Goal: Information Seeking & Learning: Check status

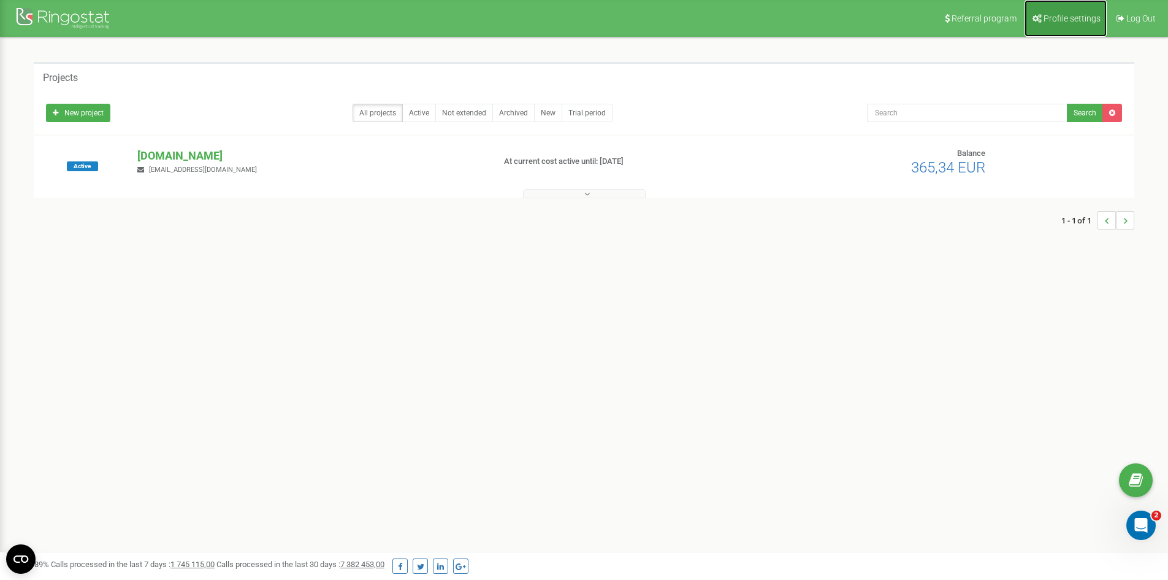
click at [1036, 17] on icon at bounding box center [1037, 18] width 9 height 9
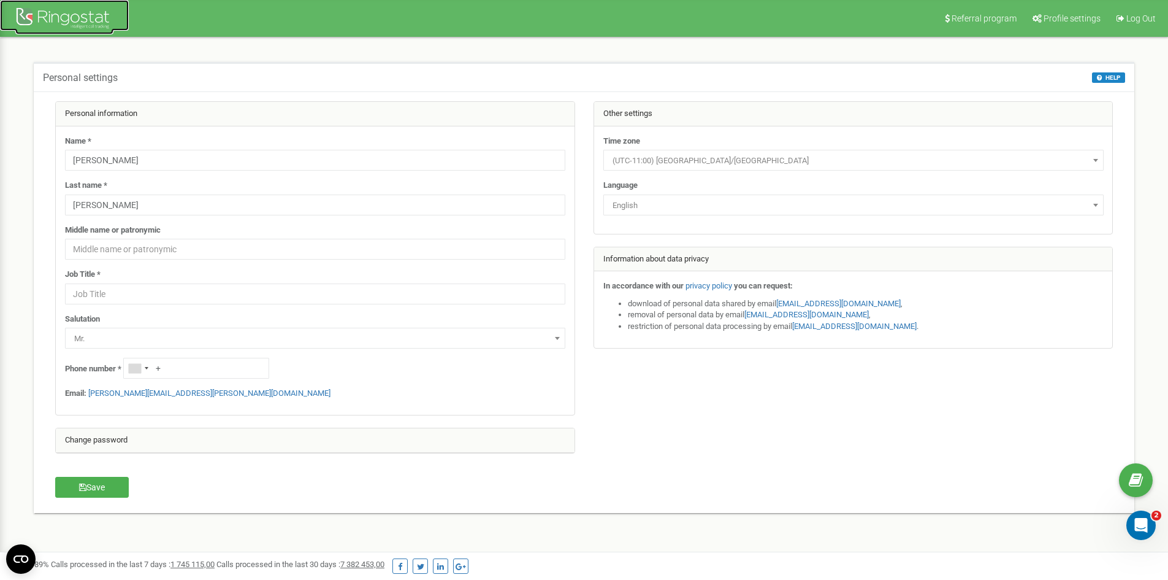
click at [40, 15] on div at bounding box center [64, 19] width 98 height 29
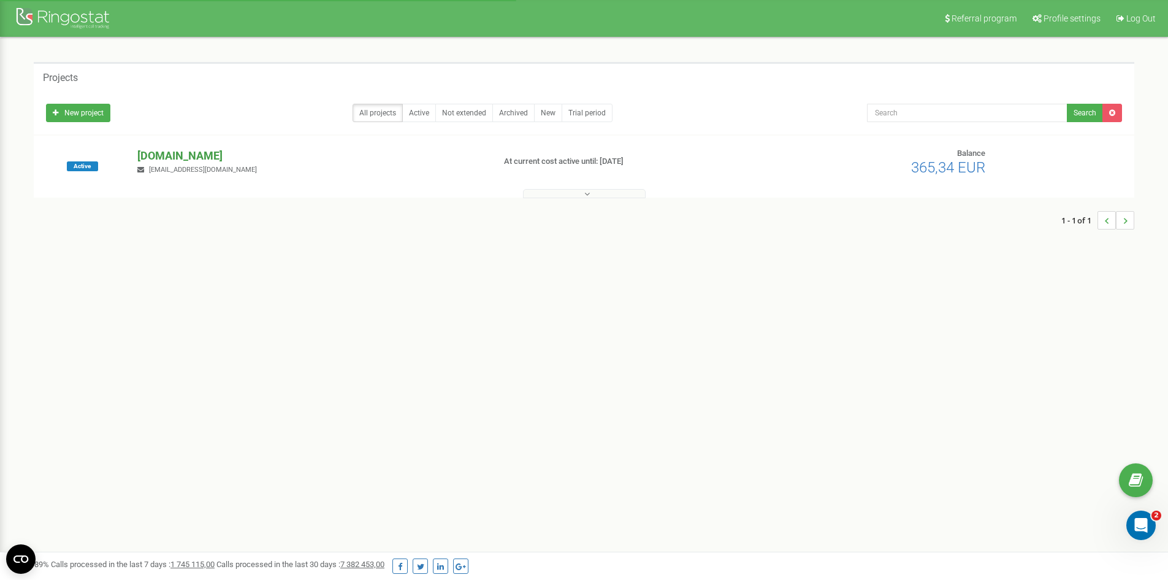
click at [163, 161] on p "caucasusauto.pl" at bounding box center [310, 156] width 346 height 16
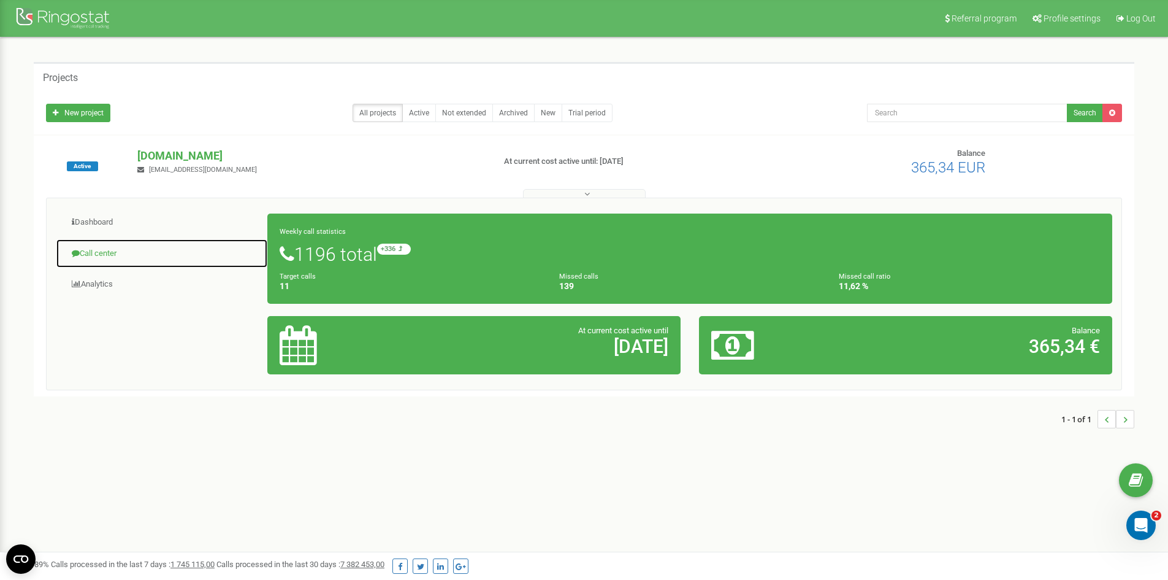
click at [109, 260] on link "Call center" at bounding box center [162, 254] width 212 height 30
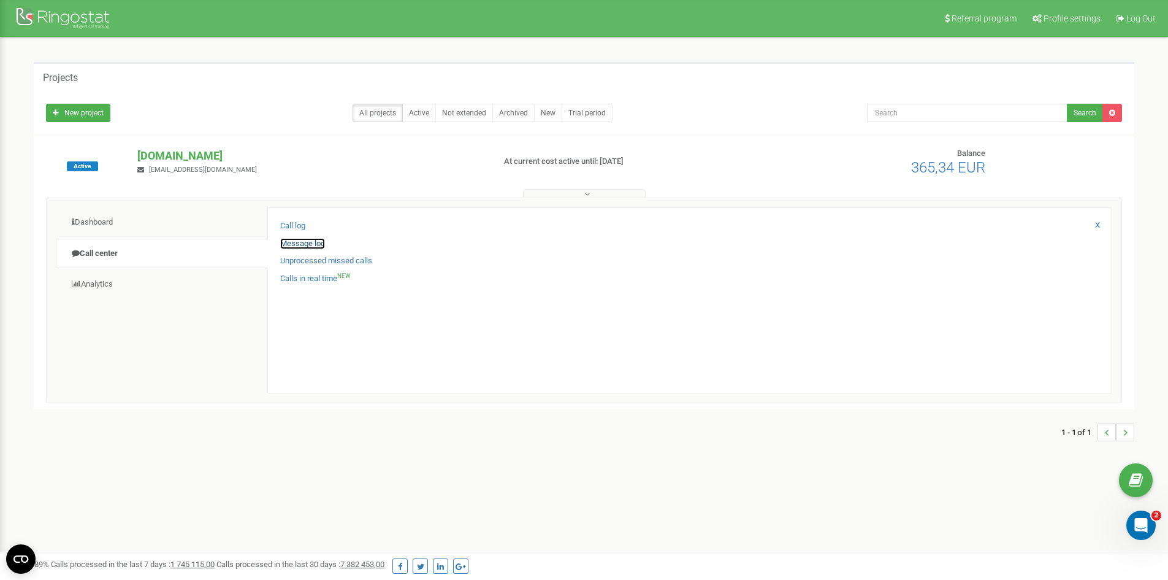
click at [293, 243] on link "Message log" at bounding box center [302, 244] width 45 height 12
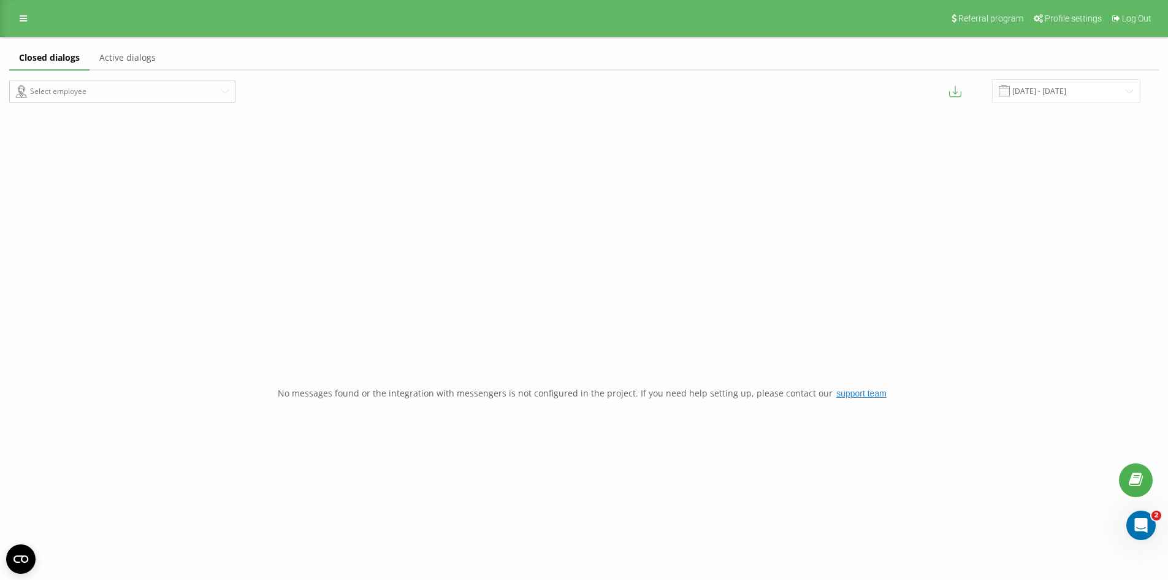
click at [134, 54] on link "Active dialogs" at bounding box center [128, 58] width 76 height 25
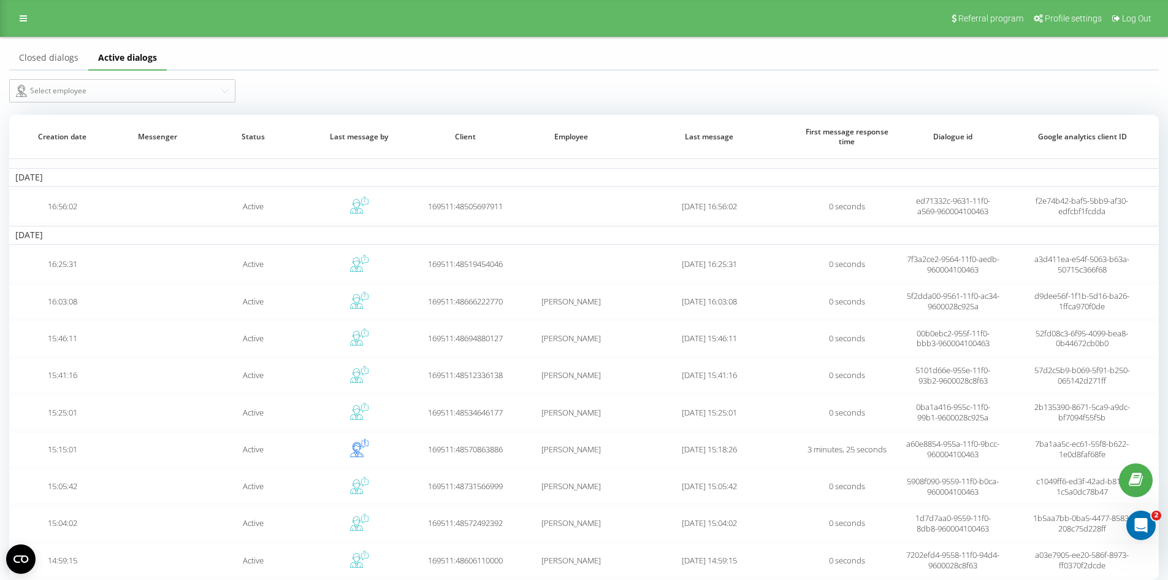
click at [61, 55] on link "Closed dialogs" at bounding box center [48, 58] width 79 height 25
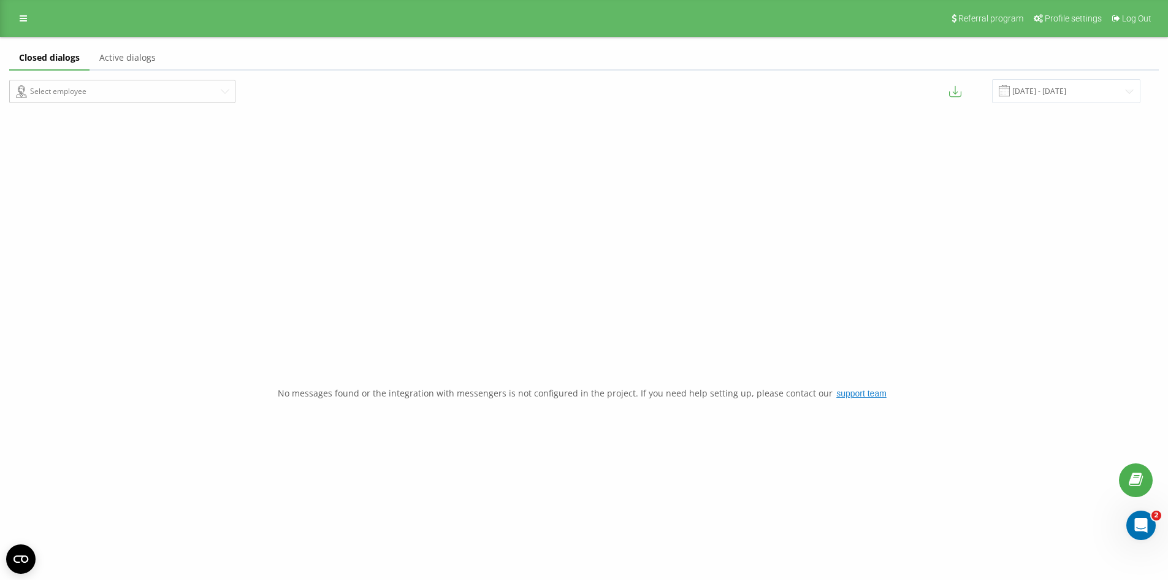
click at [118, 50] on link "Active dialogs" at bounding box center [128, 58] width 76 height 25
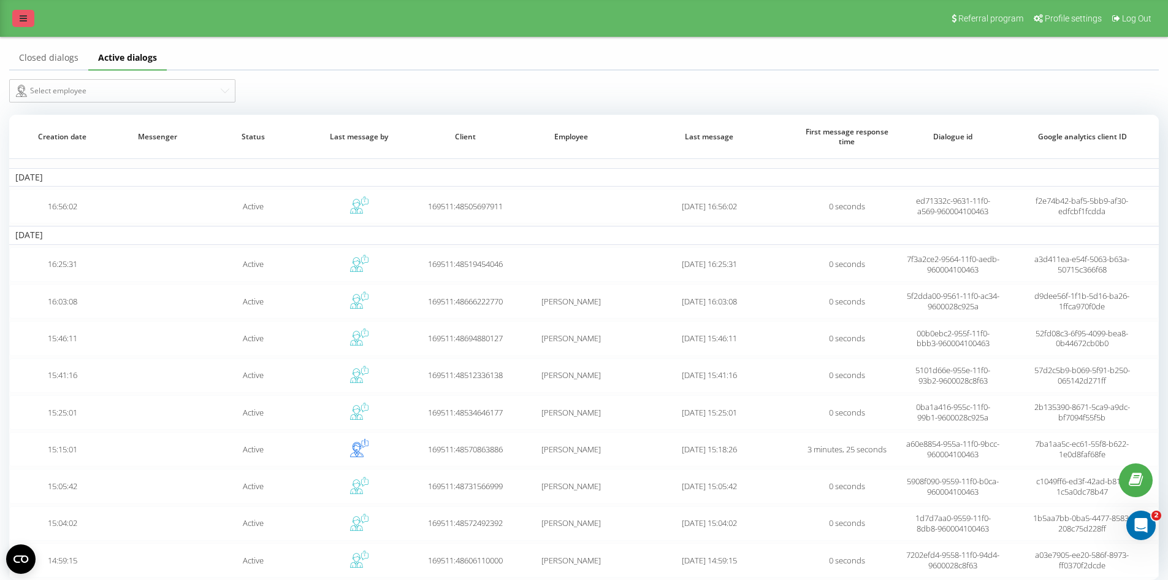
click at [23, 14] on icon at bounding box center [23, 18] width 7 height 9
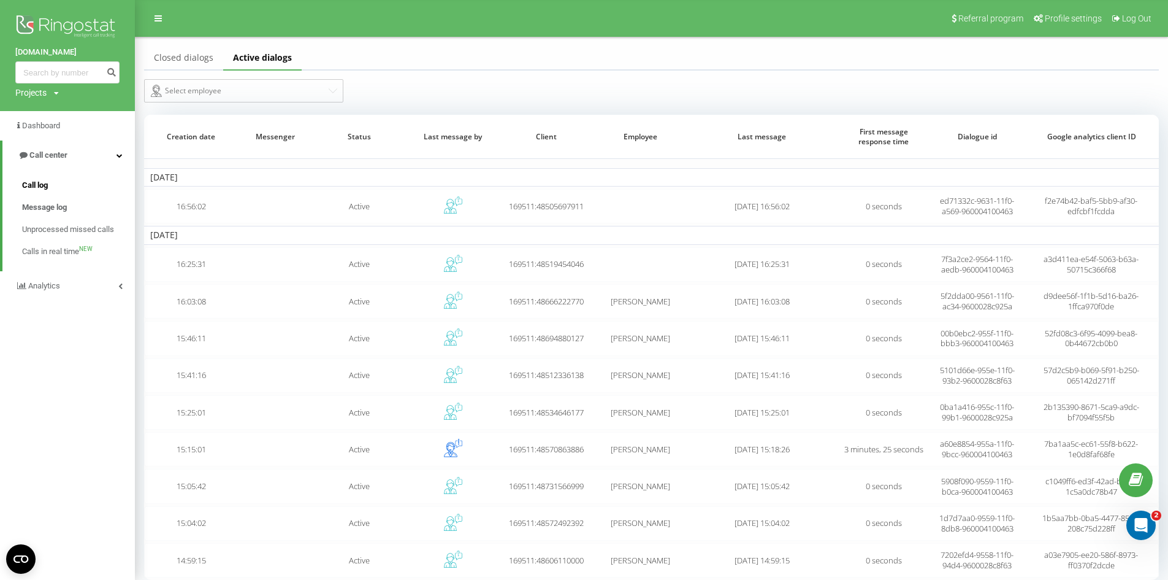
click at [51, 185] on link "Call log" at bounding box center [78, 185] width 113 height 22
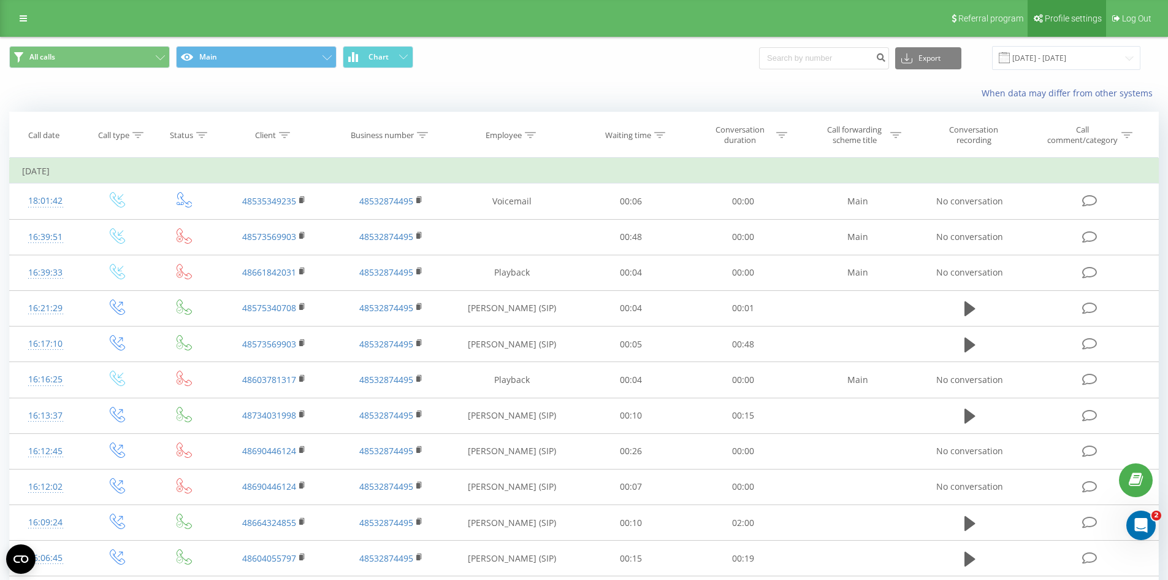
click at [1085, 17] on span "Profile settings" at bounding box center [1073, 18] width 57 height 10
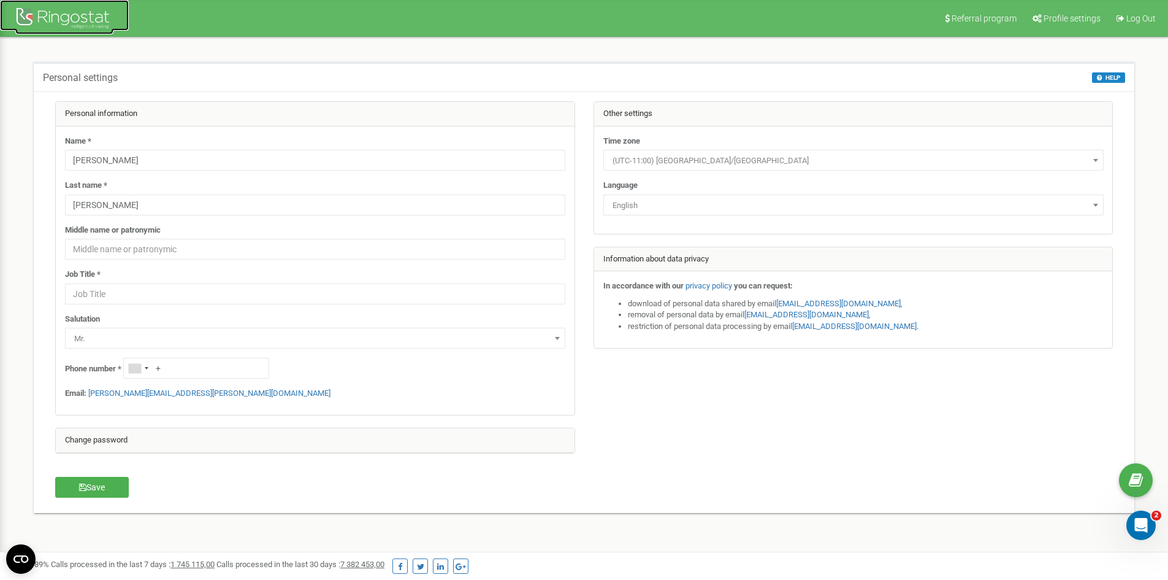
click at [91, 17] on div at bounding box center [64, 19] width 98 height 29
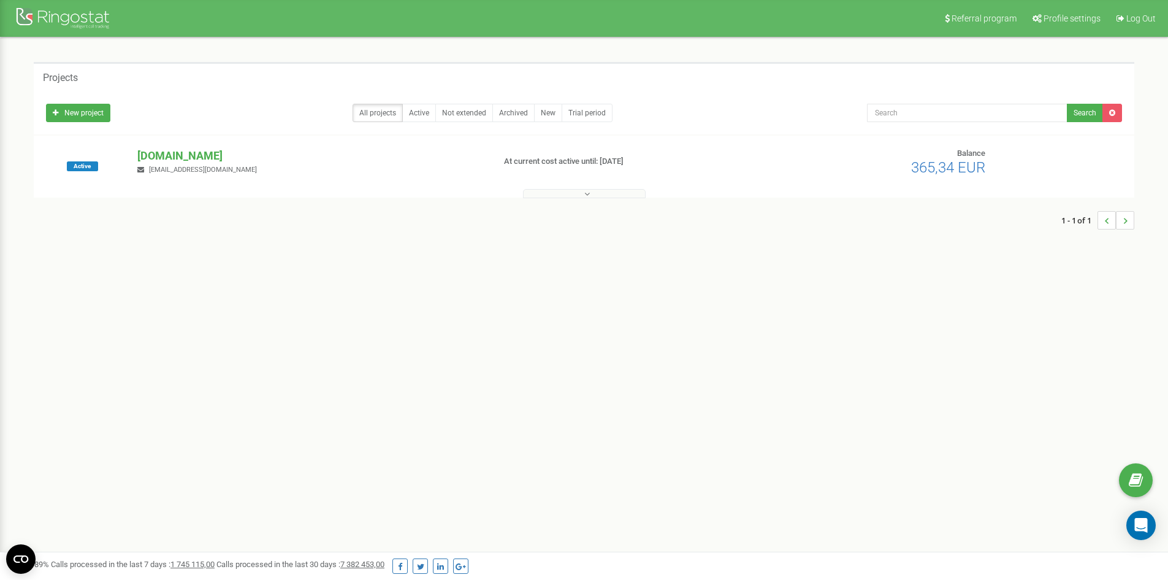
click at [196, 164] on div "caucasusauto.pl nika.dzandzava@caucasusauto.com" at bounding box center [310, 161] width 365 height 27
click at [200, 155] on p "caucasusauto.pl" at bounding box center [310, 156] width 346 height 16
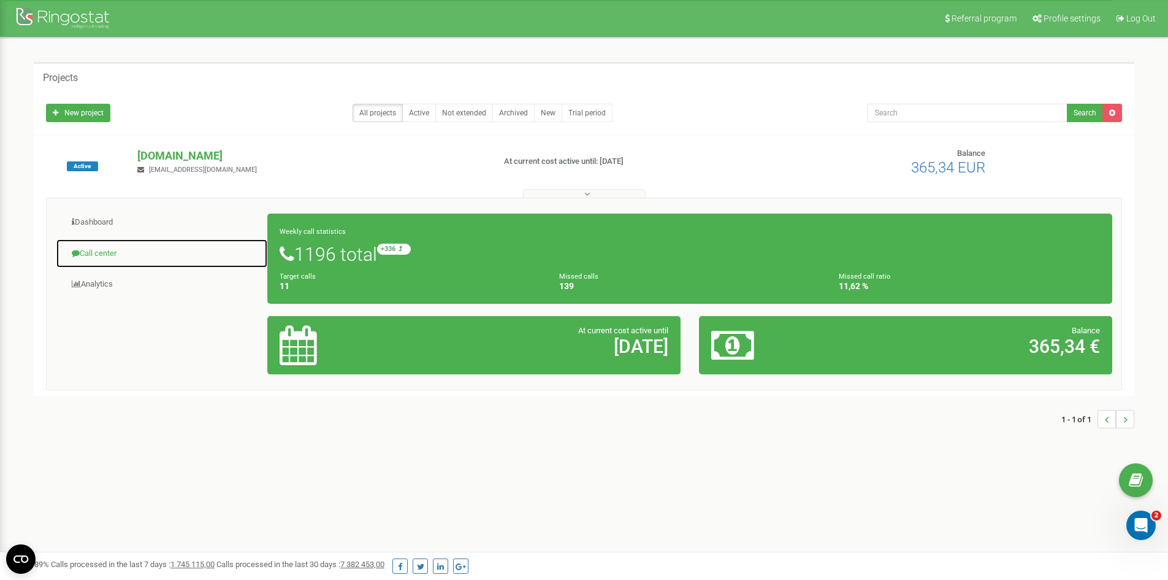
click at [96, 246] on link "Call center" at bounding box center [162, 254] width 212 height 30
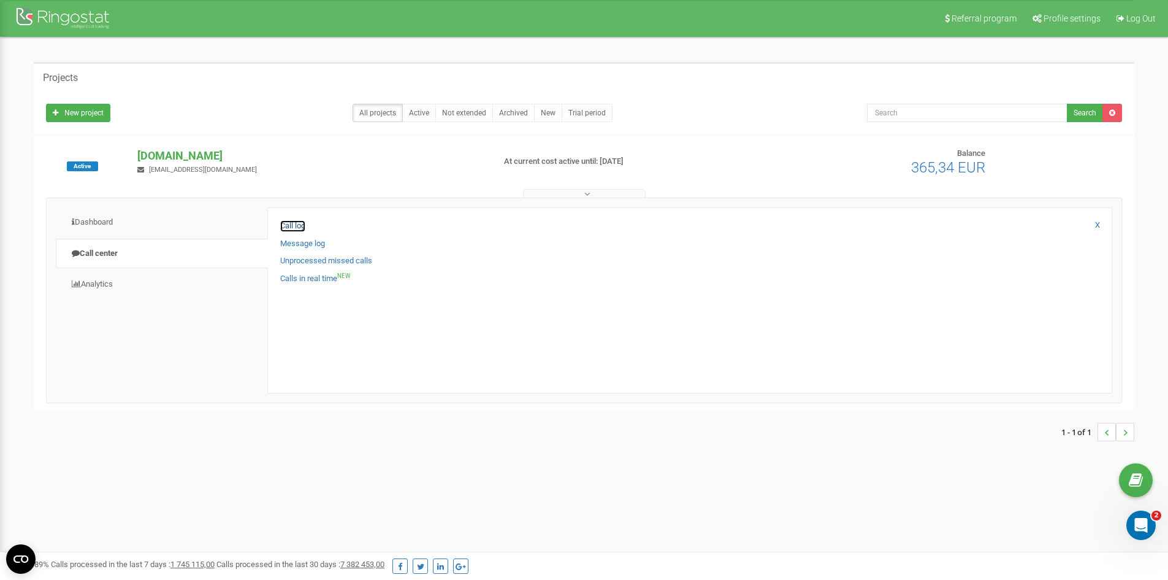
click at [299, 221] on link "Call log" at bounding box center [292, 226] width 25 height 12
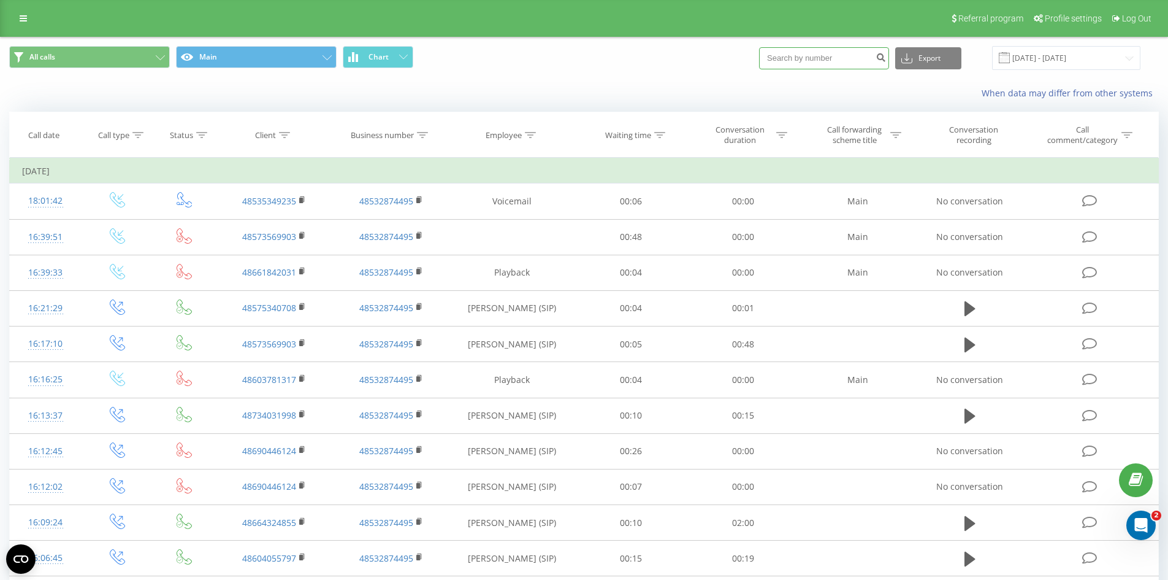
click at [833, 55] on input at bounding box center [824, 58] width 130 height 22
paste input "730273105"
type input "730273105"
click at [886, 58] on icon "submit" at bounding box center [881, 55] width 10 height 7
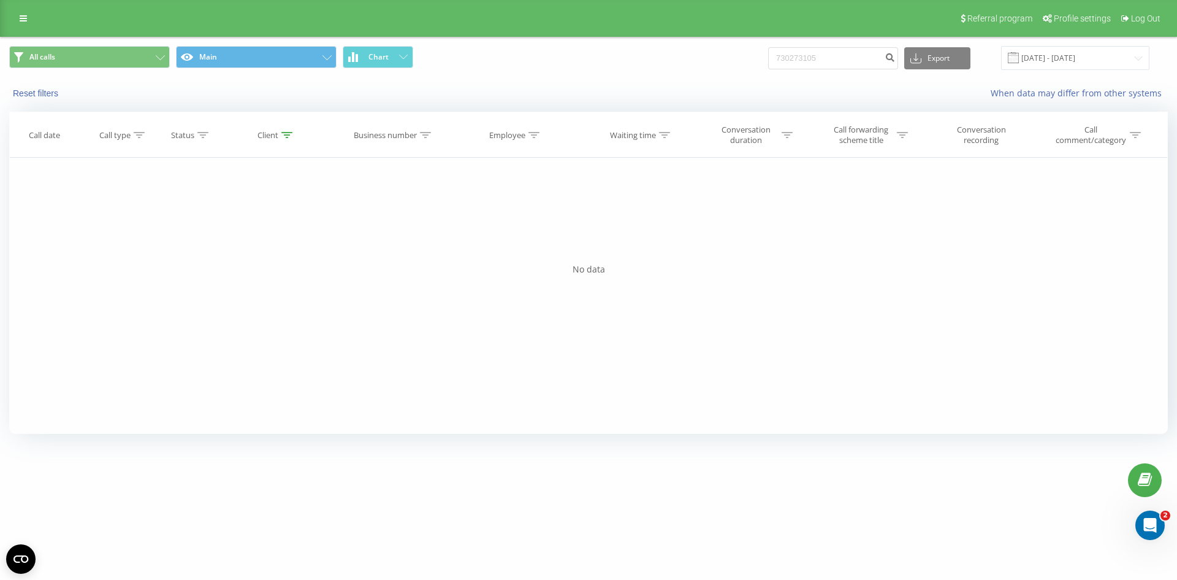
click at [775, 281] on div "Filter by condition Equal Enter value Cancel OK Filter by condition Equal Enter…" at bounding box center [588, 296] width 1159 height 276
click at [824, 243] on div "Filter by condition Equal Enter value Cancel OK Filter by condition Equal Enter…" at bounding box center [588, 296] width 1159 height 276
click at [46, 53] on span "All calls" at bounding box center [42, 57] width 26 height 10
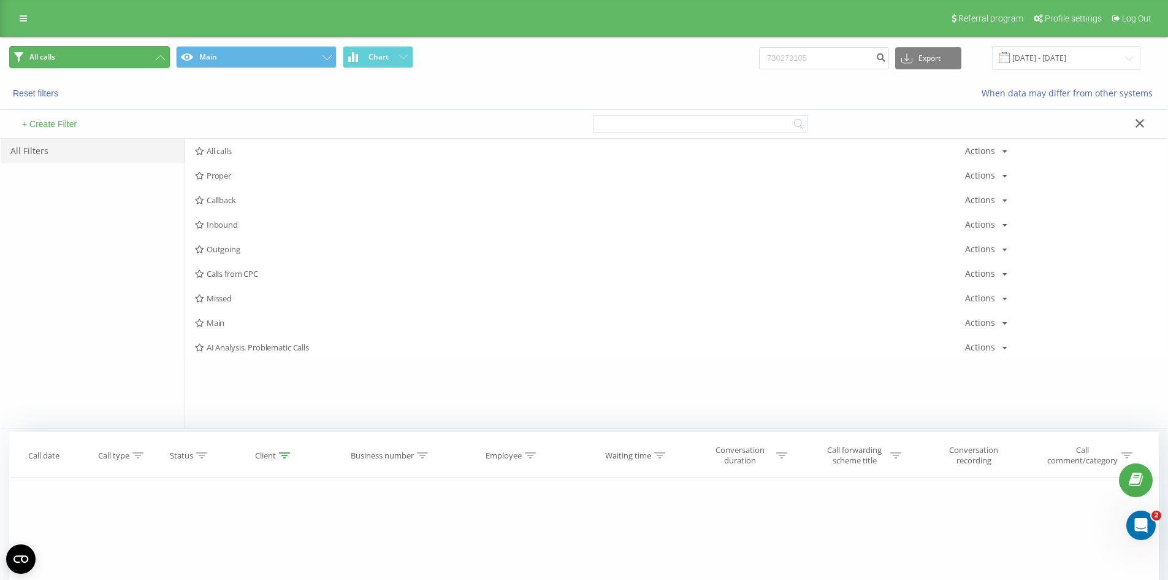
click at [46, 53] on span "All calls" at bounding box center [42, 57] width 26 height 10
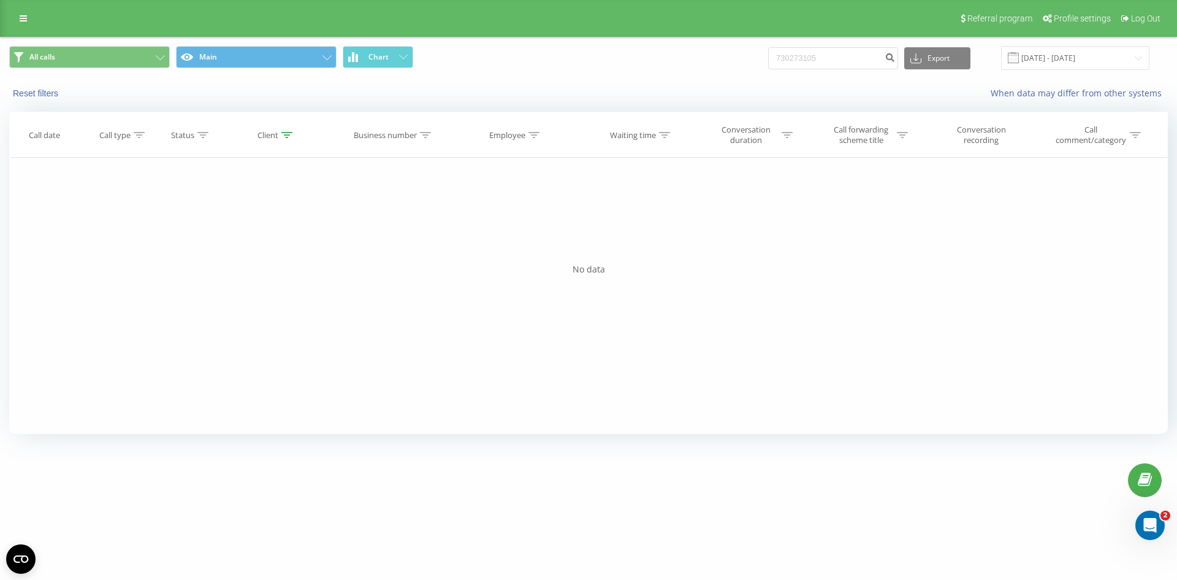
click at [27, 9] on div "Referral program Profile settings Log Out" at bounding box center [588, 18] width 1177 height 37
click at [26, 15] on icon at bounding box center [23, 18] width 7 height 9
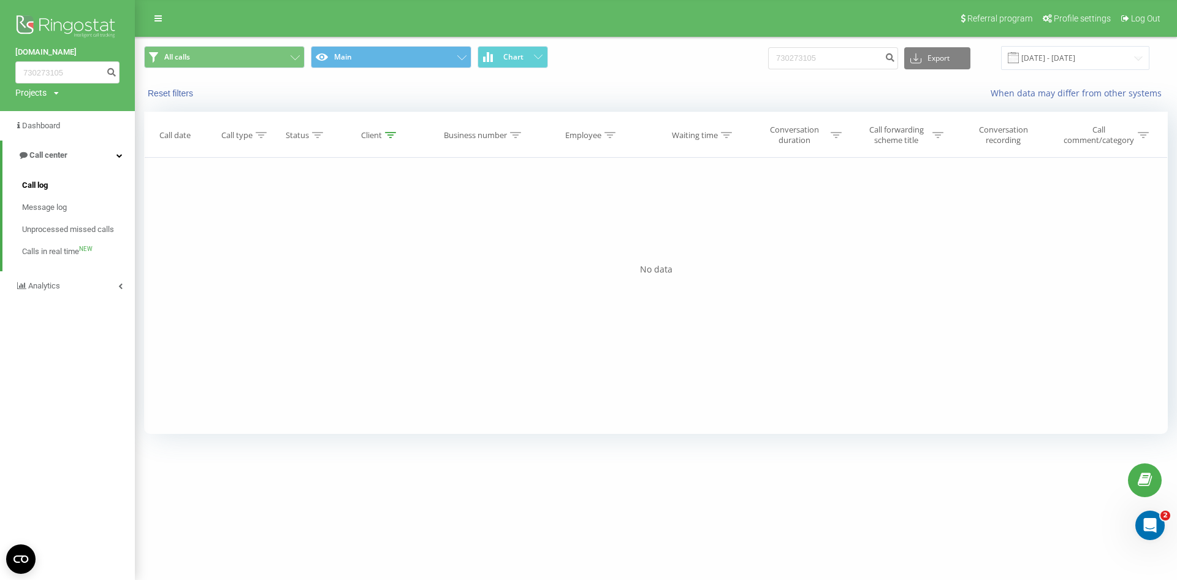
click at [44, 182] on span "Call log" at bounding box center [35, 185] width 26 height 12
click at [31, 185] on span "Call log" at bounding box center [35, 185] width 26 height 12
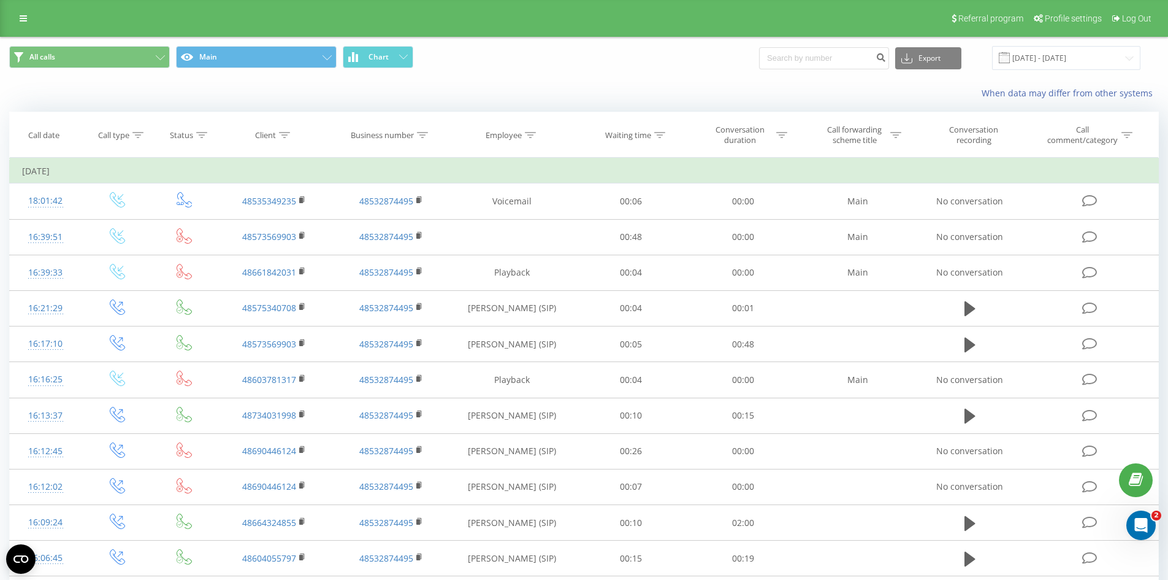
click at [277, 95] on div "When data may differ from other systems" at bounding box center [584, 92] width 1167 height 29
click at [776, 134] on icon at bounding box center [781, 135] width 11 height 6
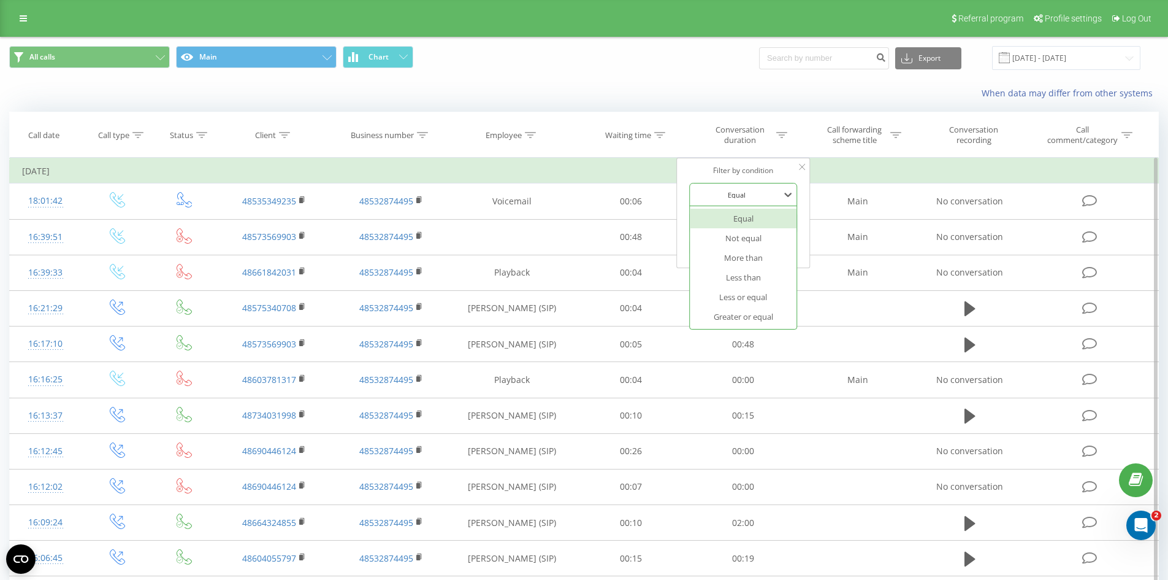
click at [745, 189] on div at bounding box center [736, 195] width 87 height 12
click at [757, 320] on div "Greater or equal" at bounding box center [743, 317] width 107 height 20
click at [721, 224] on input "text" at bounding box center [743, 222] width 108 height 21
type input "08:00"
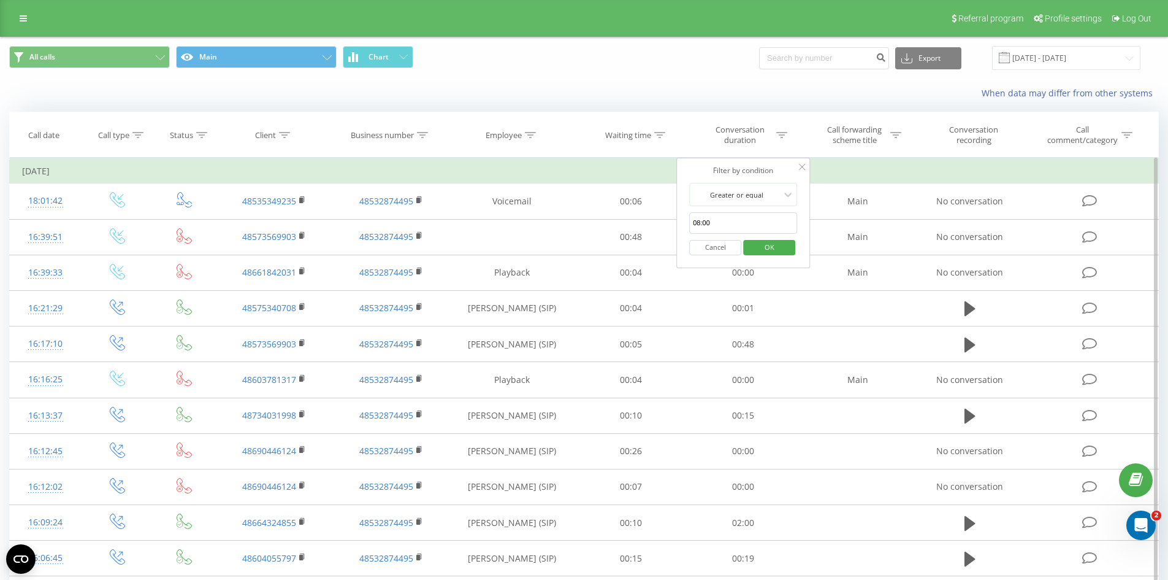
click at [766, 249] on span "OK" at bounding box center [769, 246] width 34 height 19
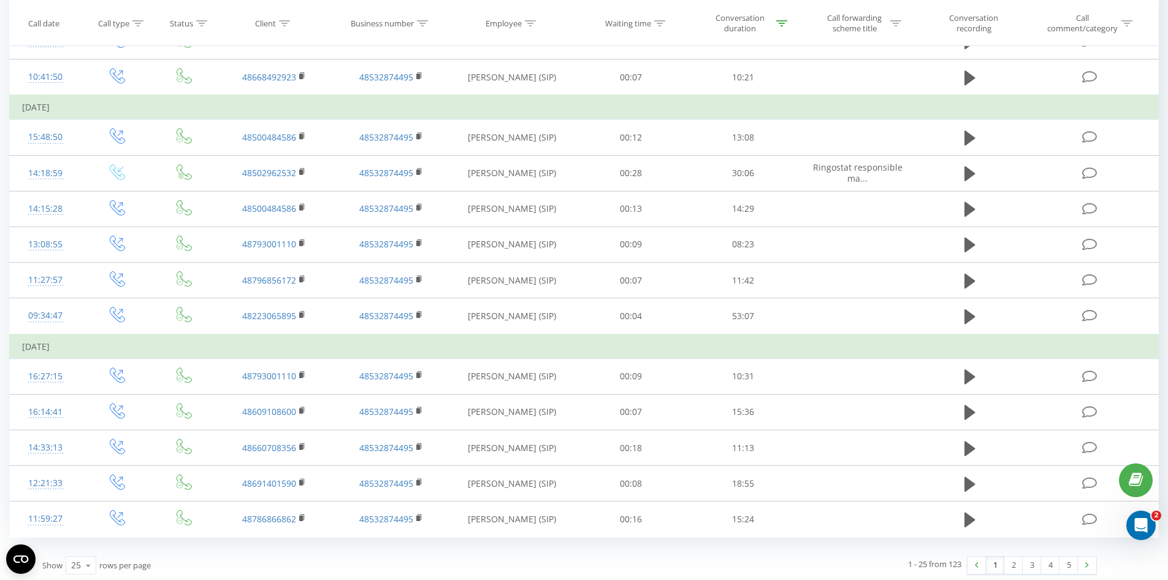
scroll to position [616, 0]
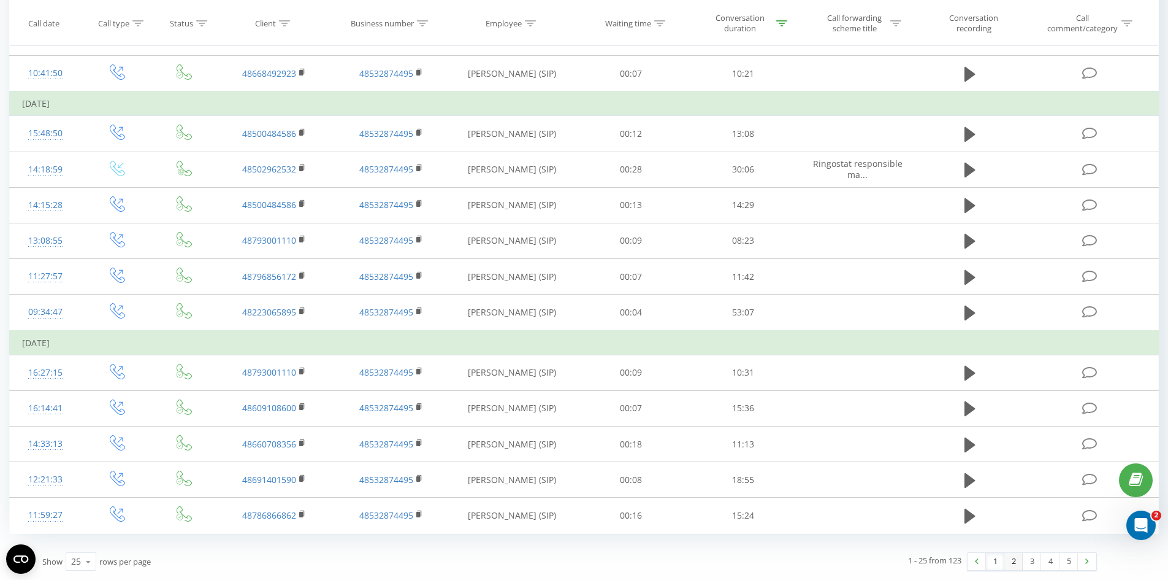
click at [1014, 567] on link "2" at bounding box center [1014, 561] width 18 height 17
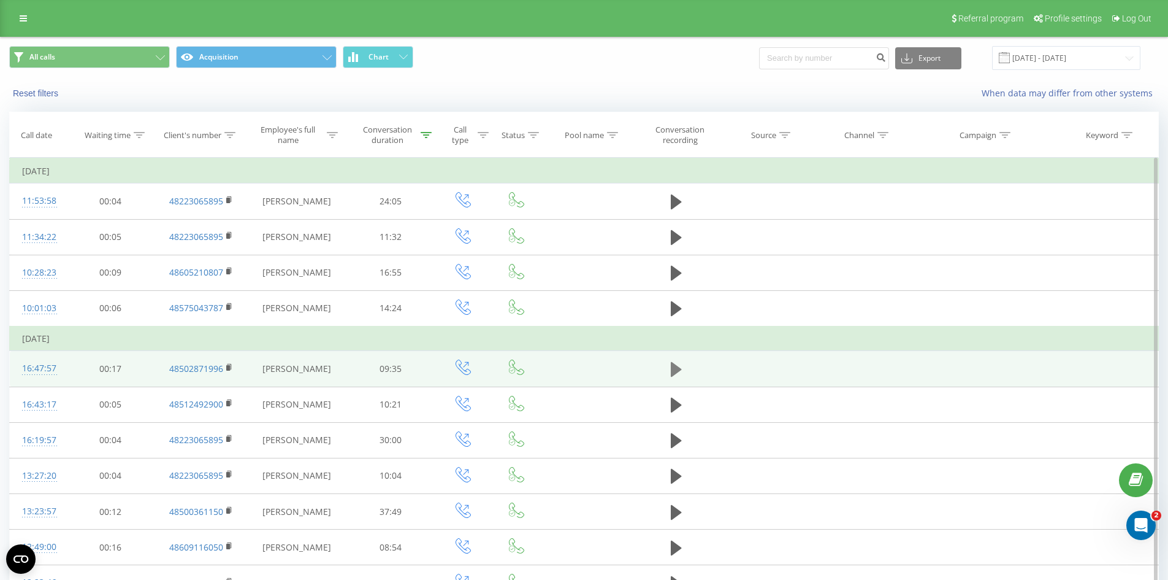
click at [672, 374] on icon at bounding box center [676, 369] width 11 height 15
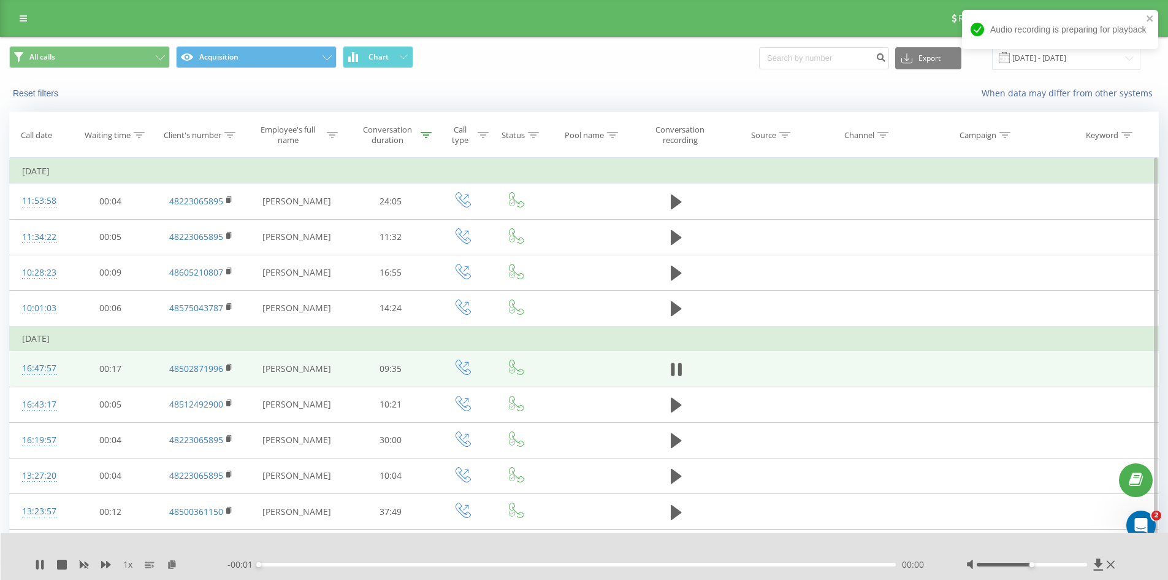
click at [33, 565] on div "1 x - 00:01 00:00 00:00" at bounding box center [585, 555] width 1168 height 47
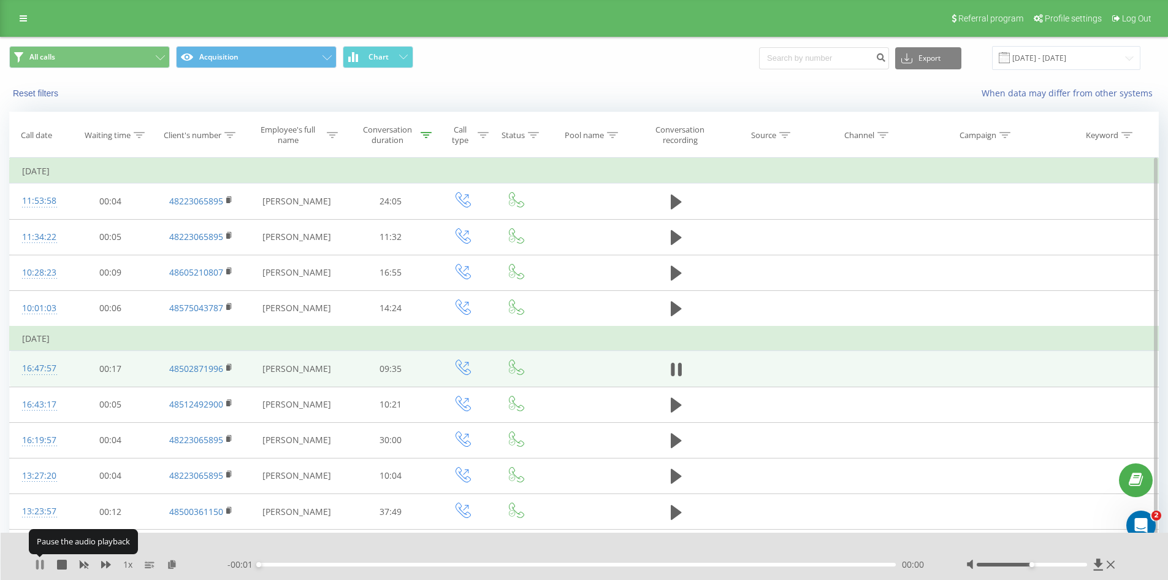
click at [37, 563] on icon at bounding box center [37, 564] width 2 height 10
click at [36, 563] on icon at bounding box center [40, 564] width 10 height 10
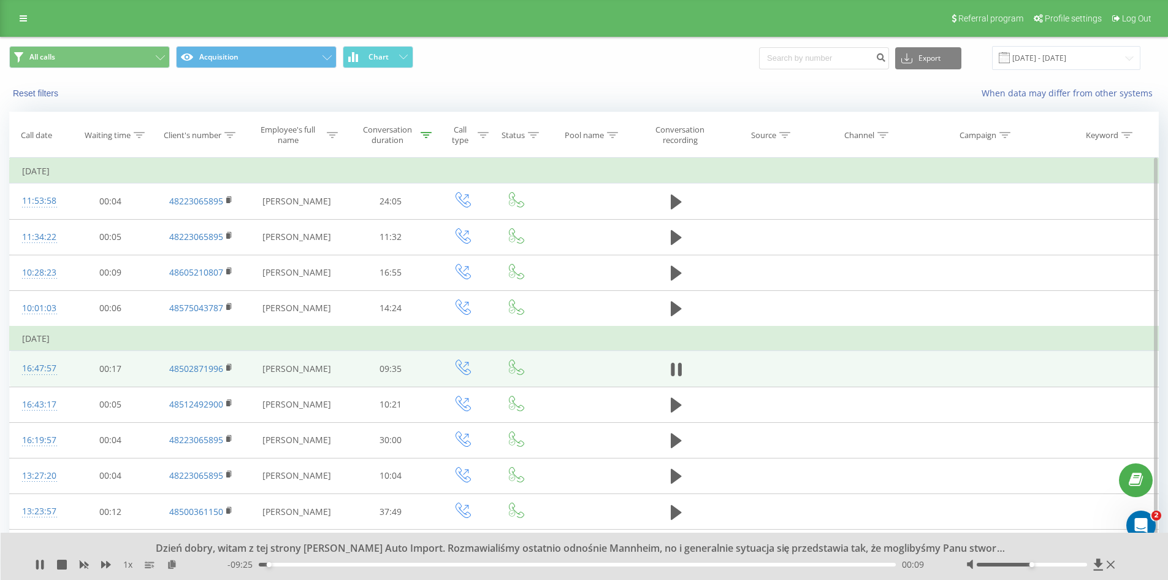
drag, startPoint x: 1031, startPoint y: 561, endPoint x: 1049, endPoint y: 563, distance: 17.9
click at [1049, 563] on div at bounding box center [1043, 564] width 152 height 12
drag, startPoint x: 1034, startPoint y: 565, endPoint x: 1070, endPoint y: 567, distance: 35.6
click at [1070, 567] on div at bounding box center [1043, 564] width 152 height 12
click at [1043, 565] on div at bounding box center [1032, 564] width 110 height 4
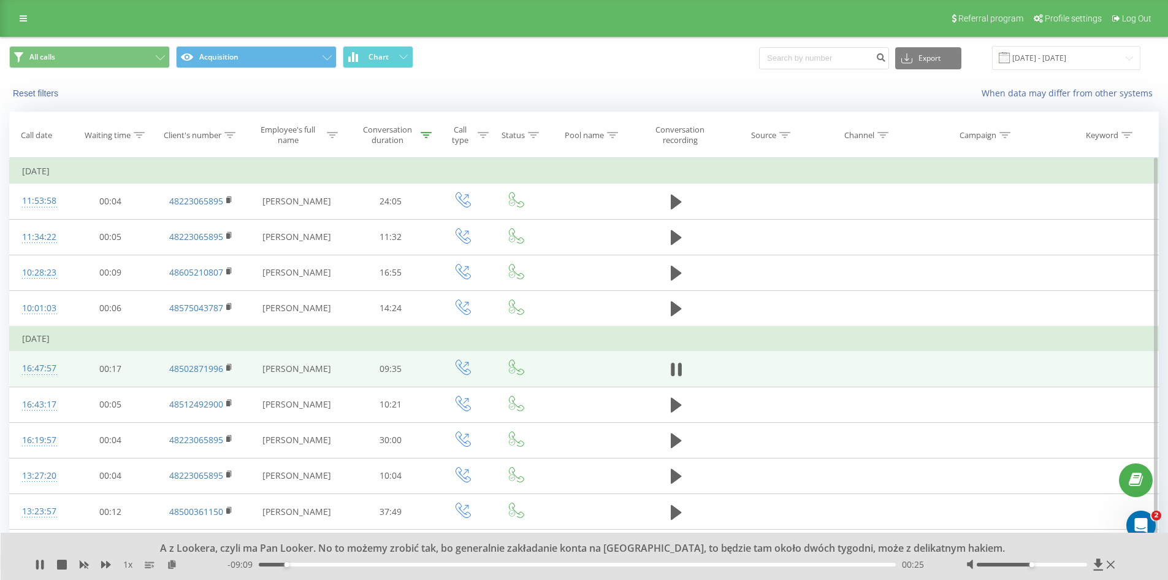
drag, startPoint x: 1034, startPoint y: 564, endPoint x: 1027, endPoint y: 564, distance: 7.4
click at [1027, 564] on div at bounding box center [1032, 564] width 110 height 4
click at [1020, 562] on div at bounding box center [1032, 564] width 110 height 4
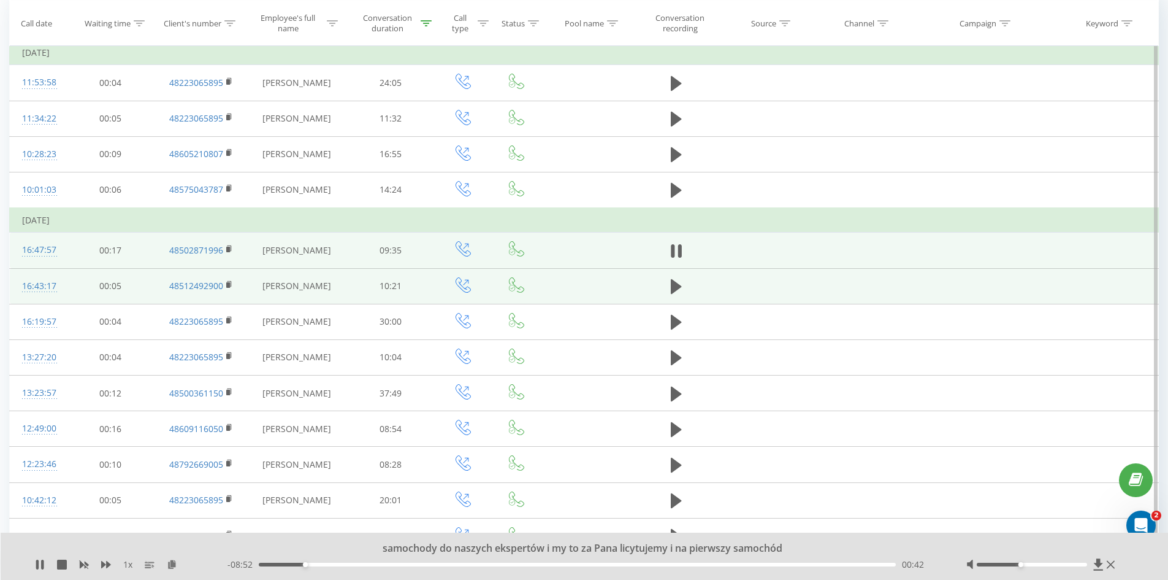
scroll to position [123, 0]
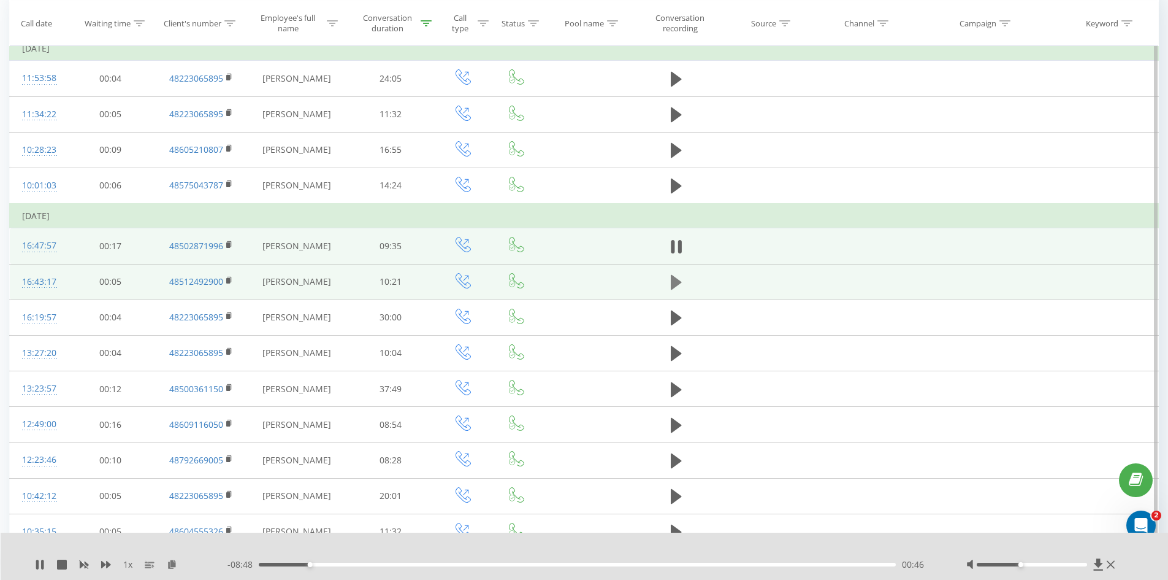
click at [677, 279] on icon at bounding box center [676, 282] width 11 height 15
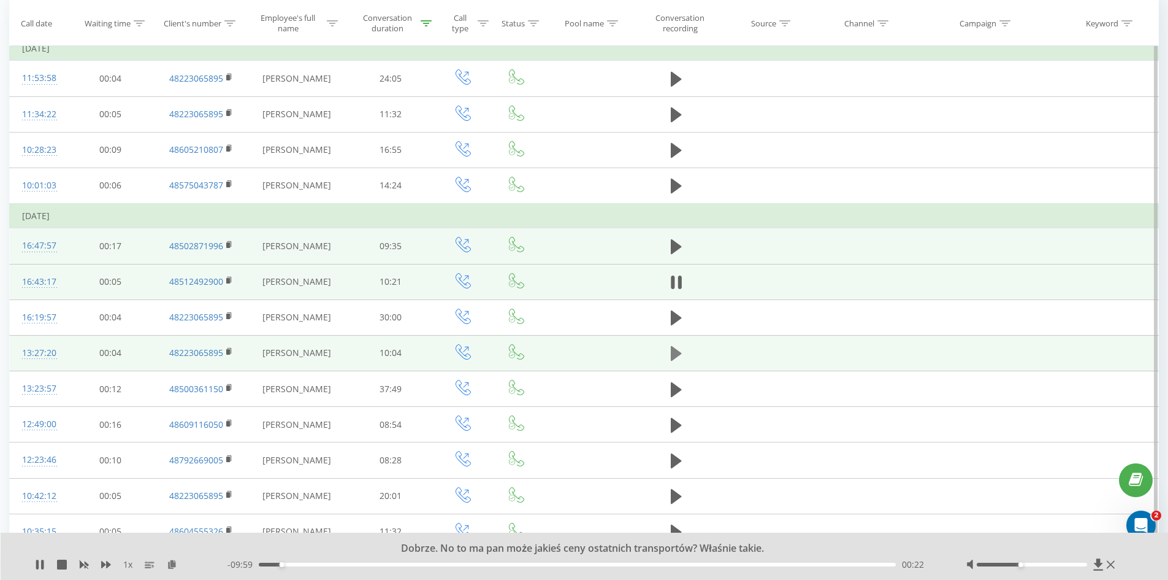
click at [675, 353] on icon at bounding box center [676, 353] width 11 height 15
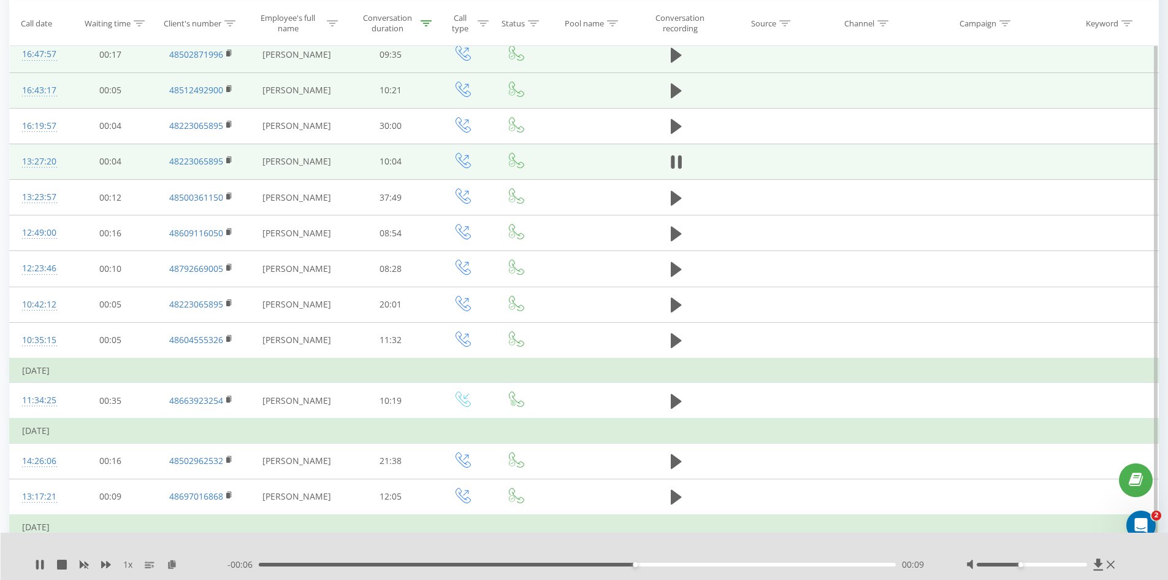
scroll to position [368, 0]
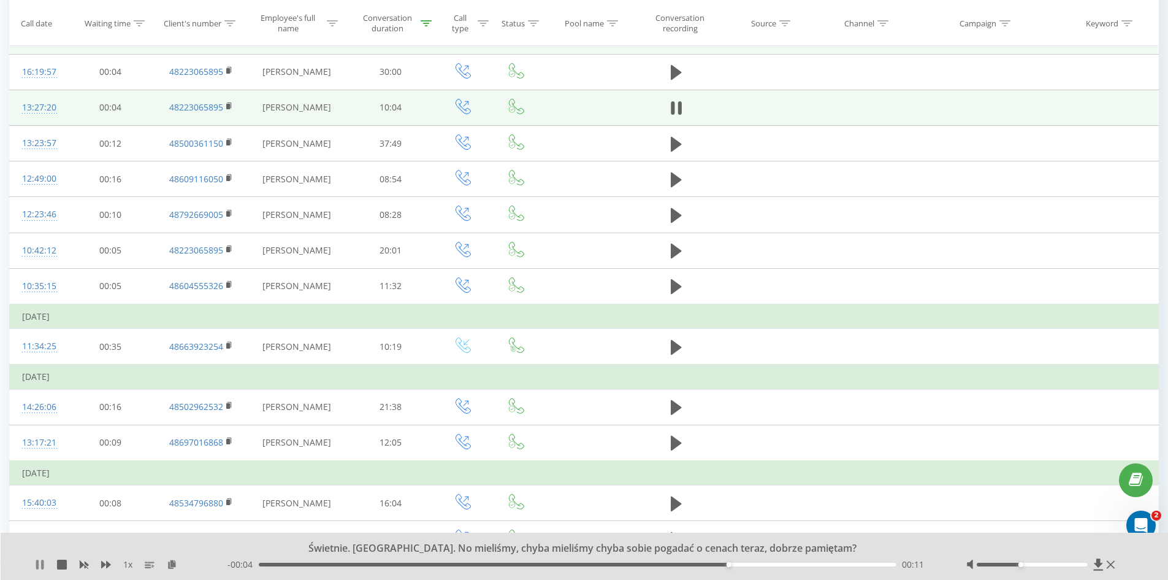
click at [41, 565] on icon at bounding box center [40, 564] width 10 height 10
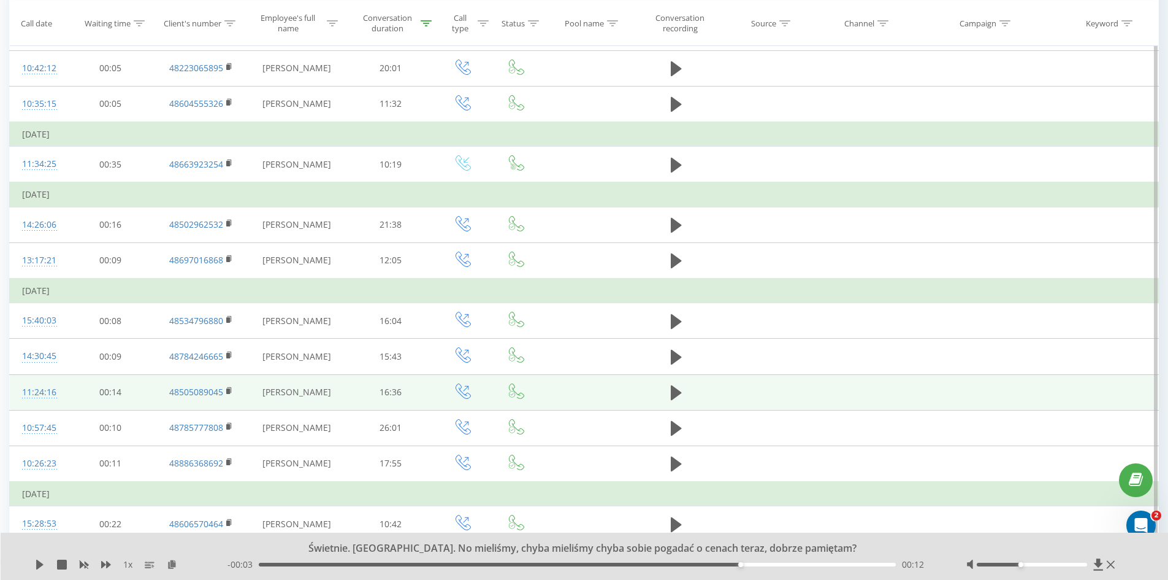
scroll to position [552, 0]
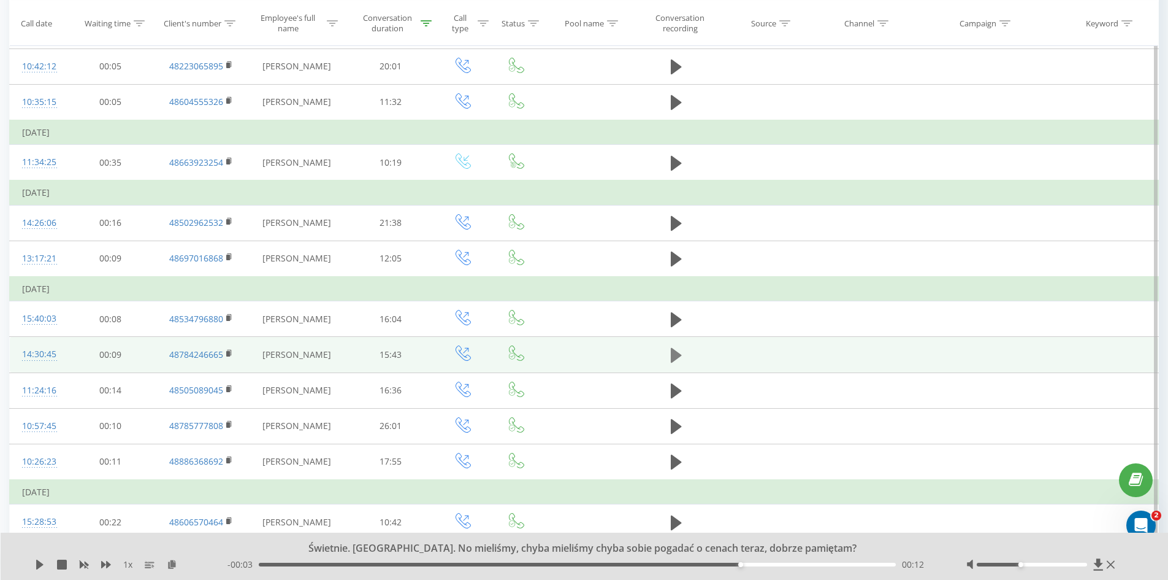
click at [670, 359] on button at bounding box center [676, 355] width 18 height 18
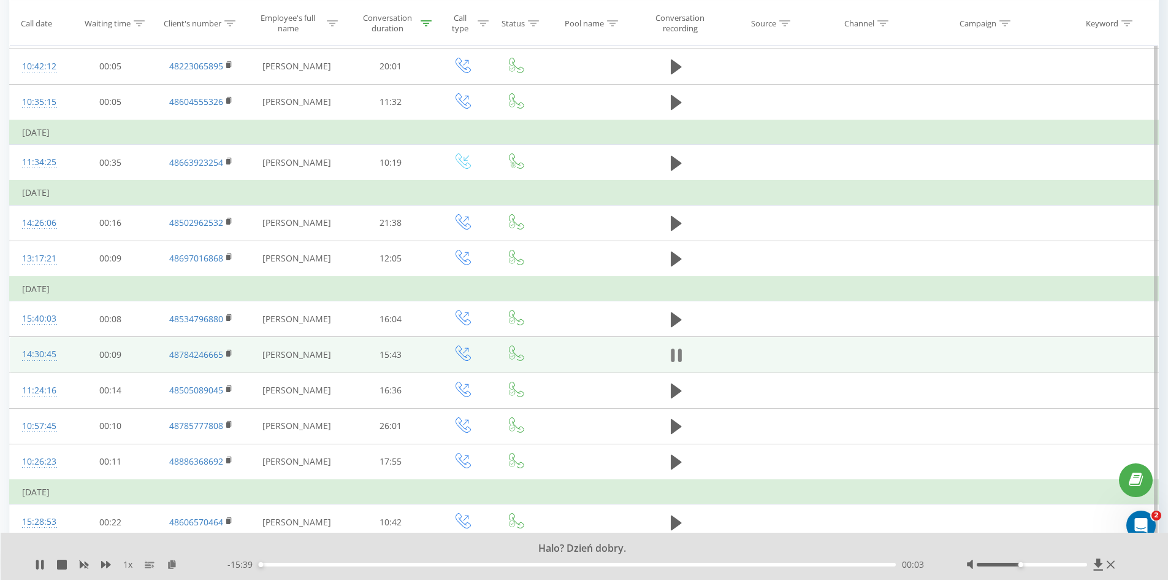
click at [672, 361] on icon at bounding box center [673, 354] width 4 height 13
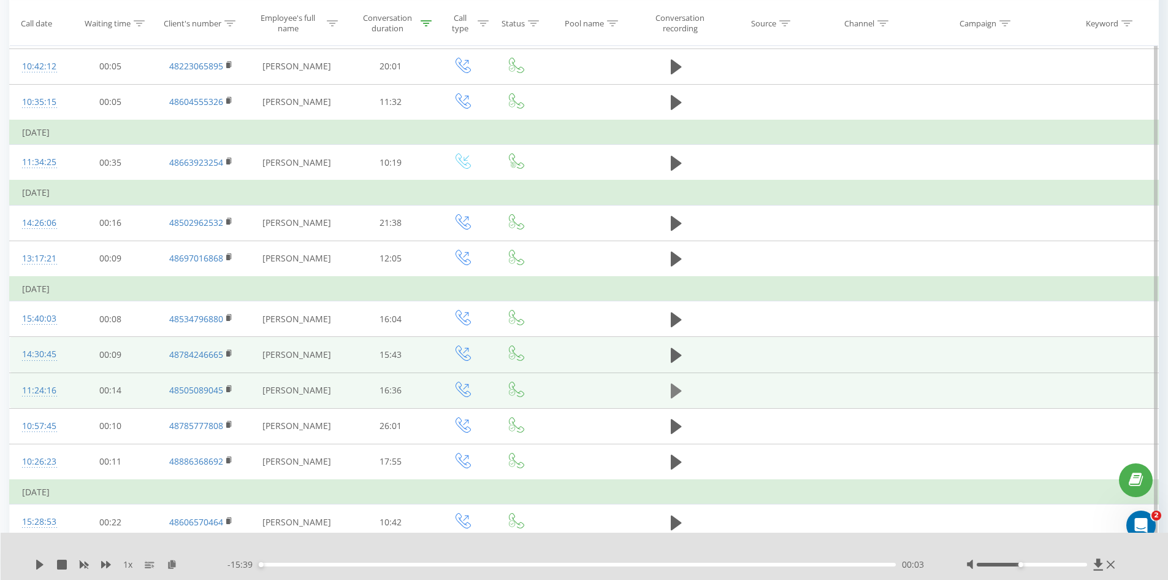
click at [675, 391] on icon at bounding box center [676, 390] width 11 height 15
click at [684, 388] on button at bounding box center [676, 390] width 18 height 18
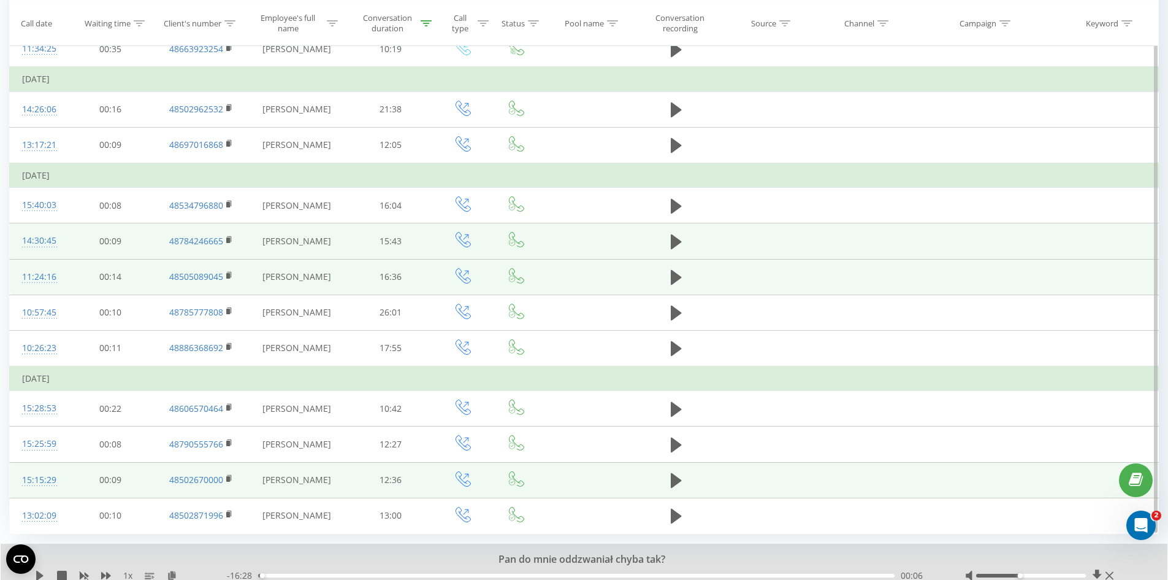
scroll to position [713, 0]
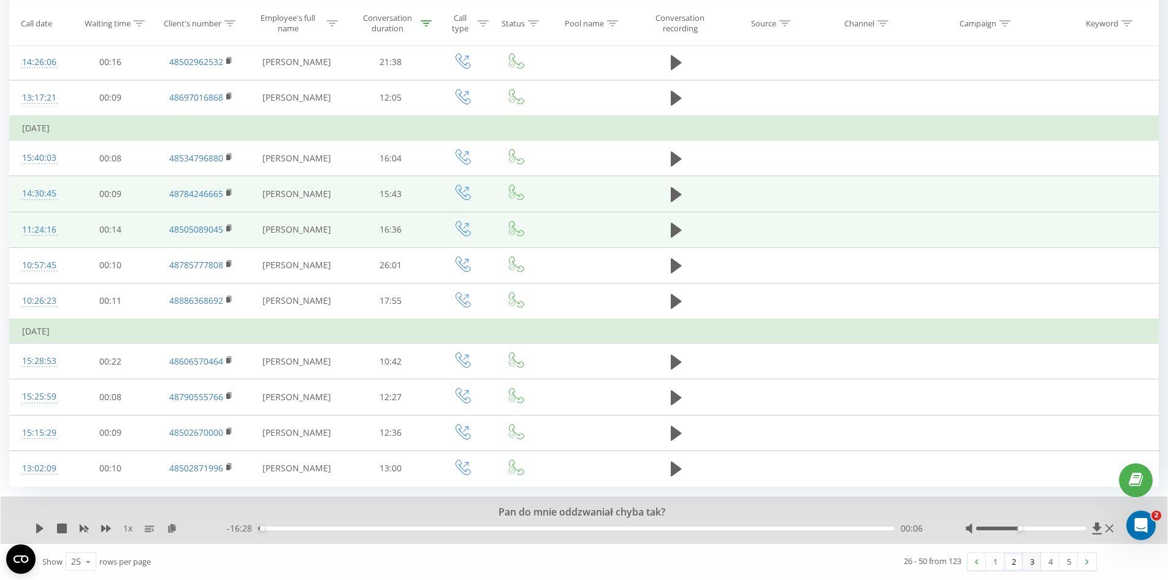
click at [1027, 557] on link "3" at bounding box center [1032, 561] width 18 height 17
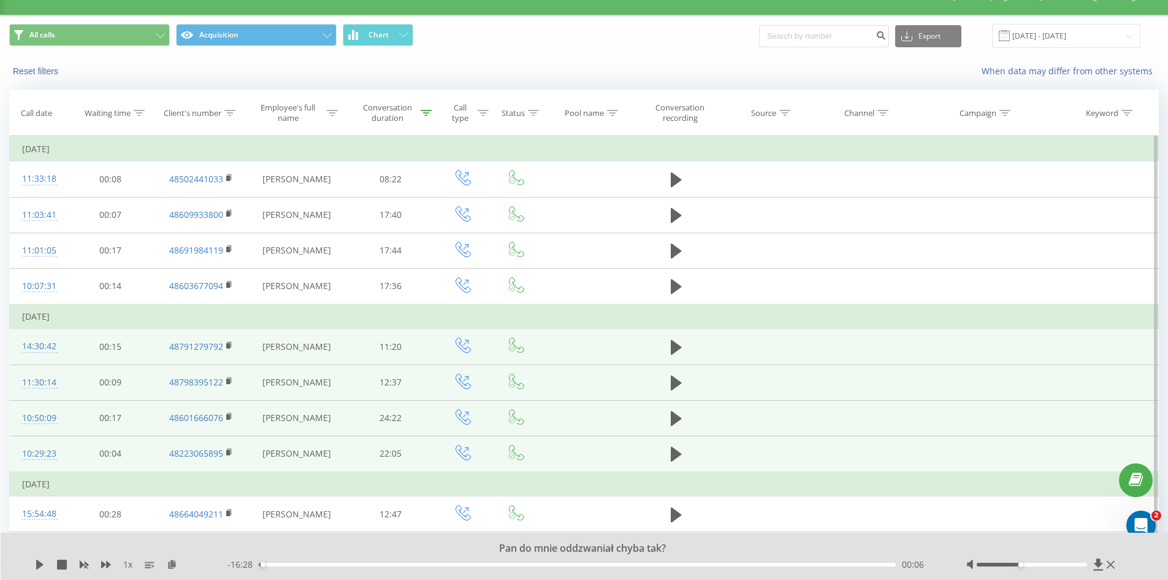
scroll to position [20, 0]
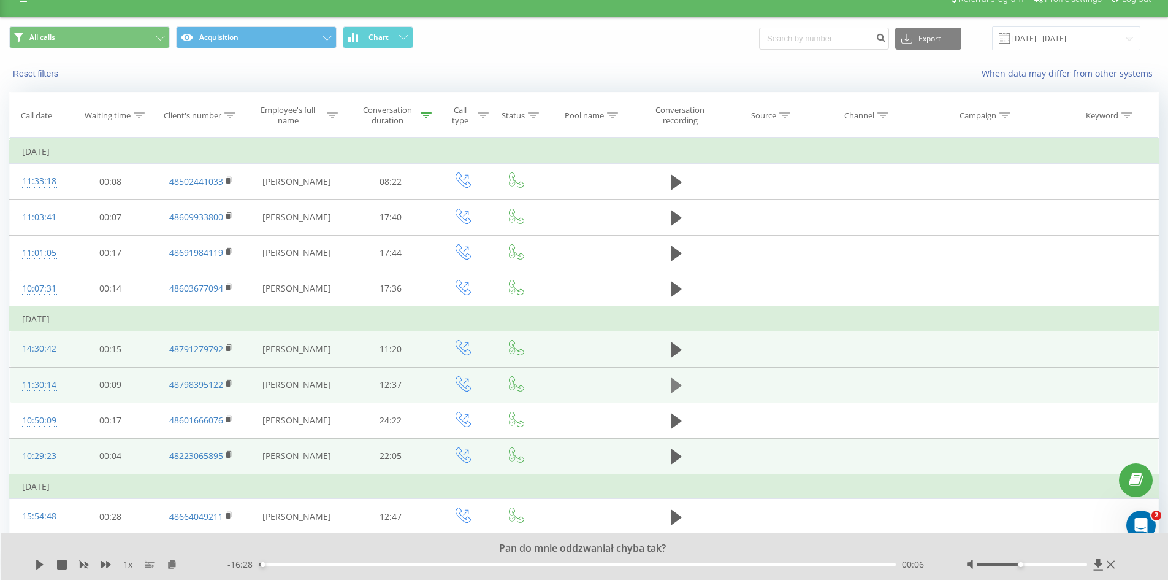
click at [673, 384] on icon at bounding box center [676, 385] width 11 height 15
click at [680, 385] on icon at bounding box center [680, 384] width 4 height 13
click at [674, 462] on icon at bounding box center [676, 456] width 11 height 17
click at [675, 460] on icon at bounding box center [676, 456] width 11 height 17
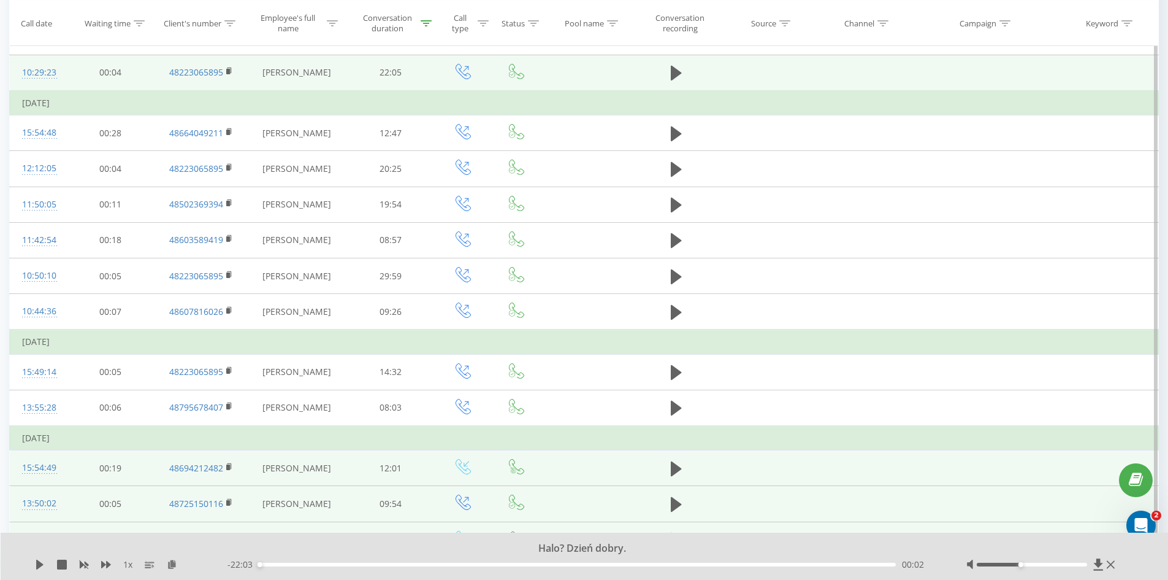
scroll to position [449, 0]
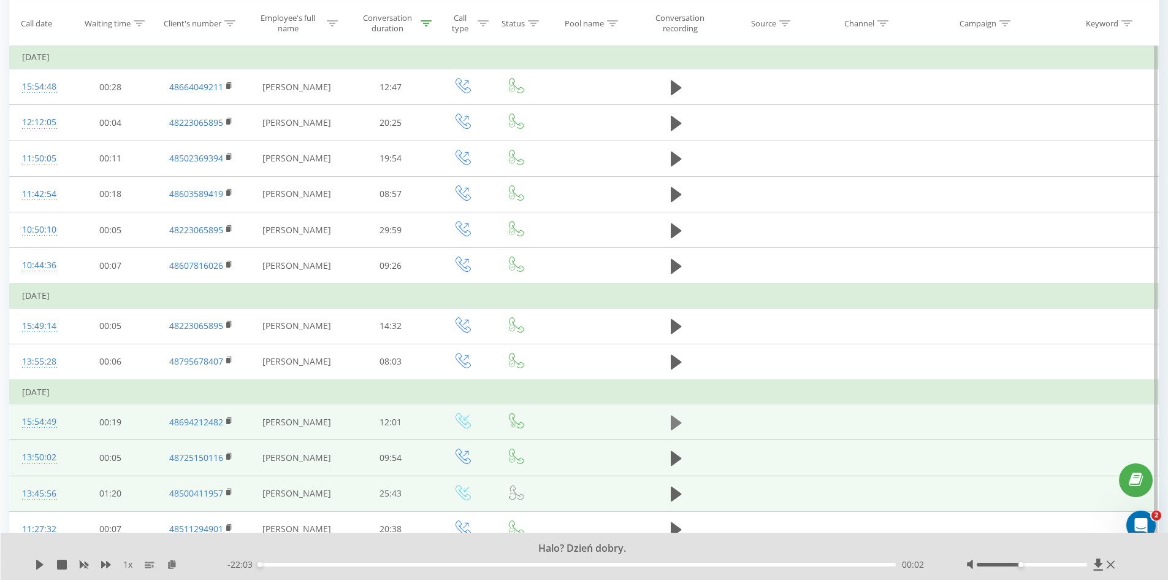
click at [673, 420] on icon at bounding box center [676, 422] width 11 height 15
click at [675, 420] on icon at bounding box center [676, 422] width 11 height 17
click at [673, 457] on icon at bounding box center [676, 458] width 11 height 15
click at [671, 460] on icon at bounding box center [676, 458] width 11 height 17
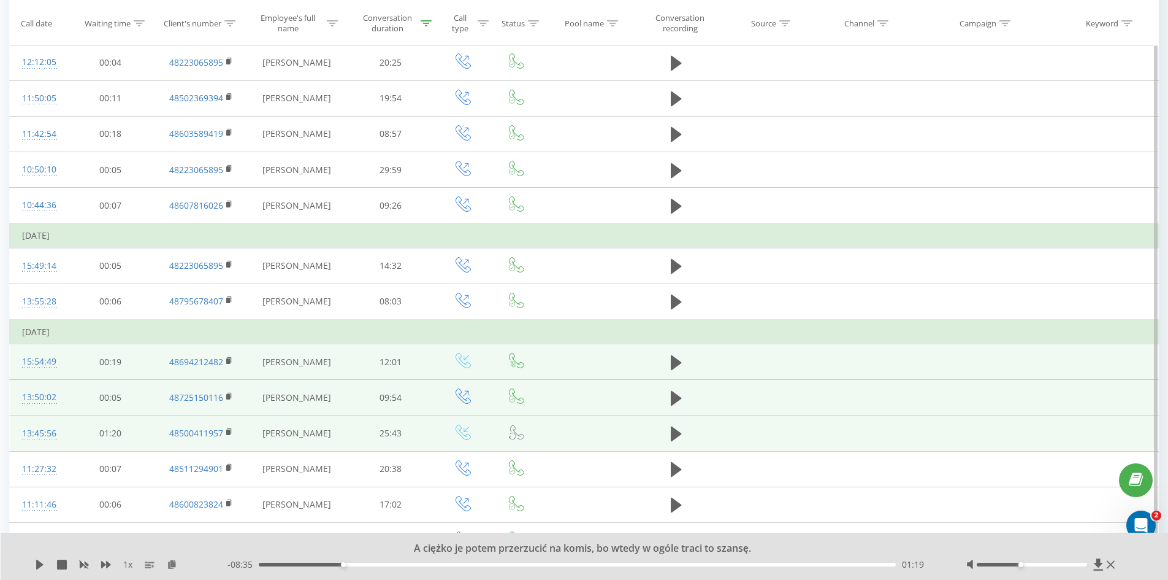
scroll to position [510, 0]
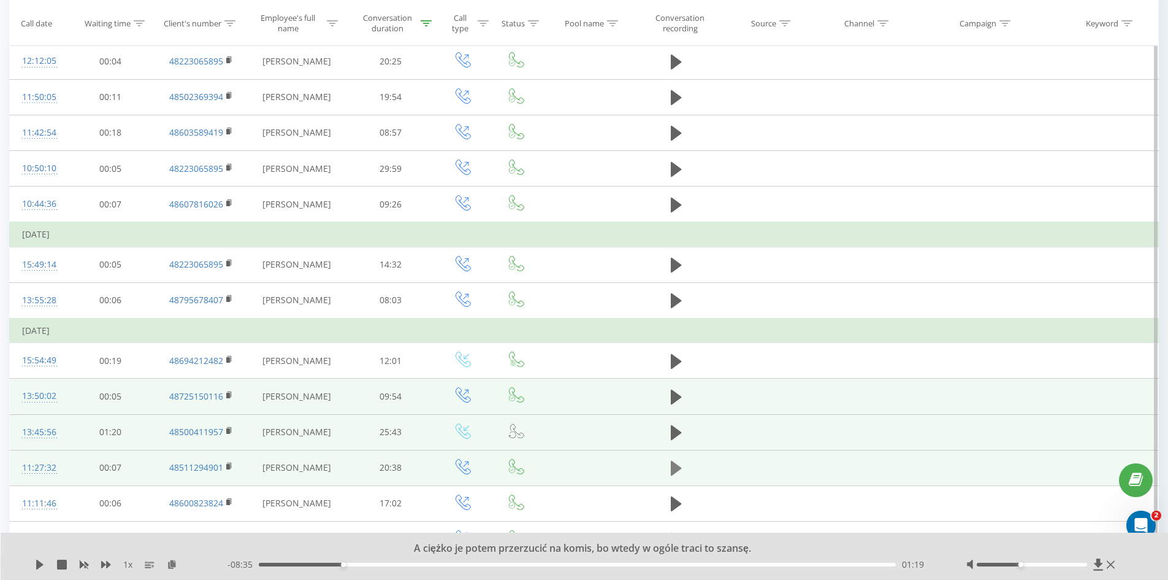
click at [676, 465] on icon at bounding box center [676, 468] width 11 height 15
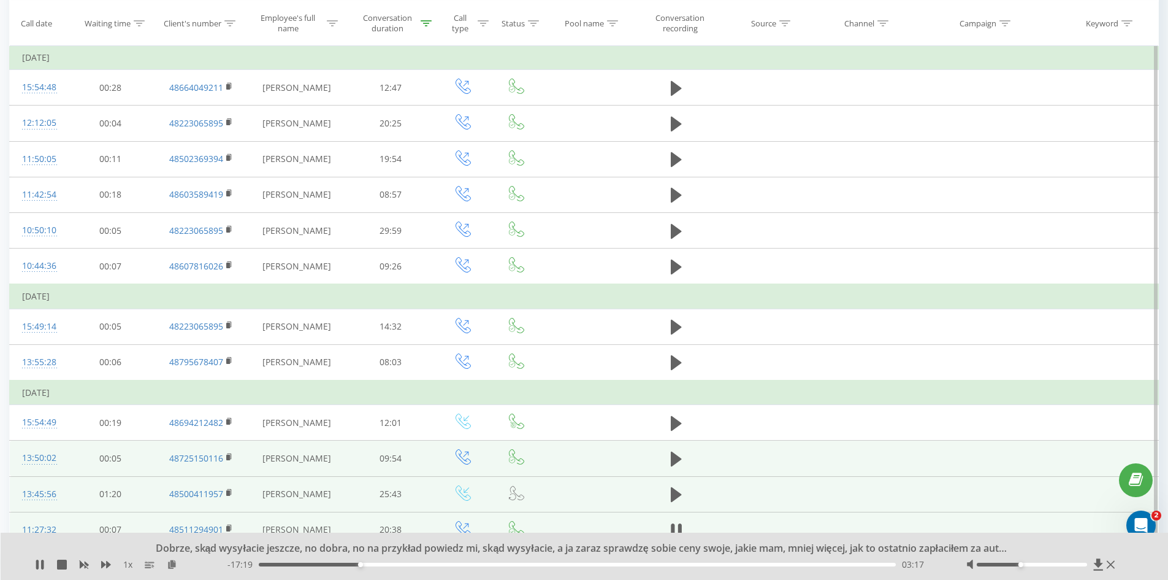
scroll to position [443, 0]
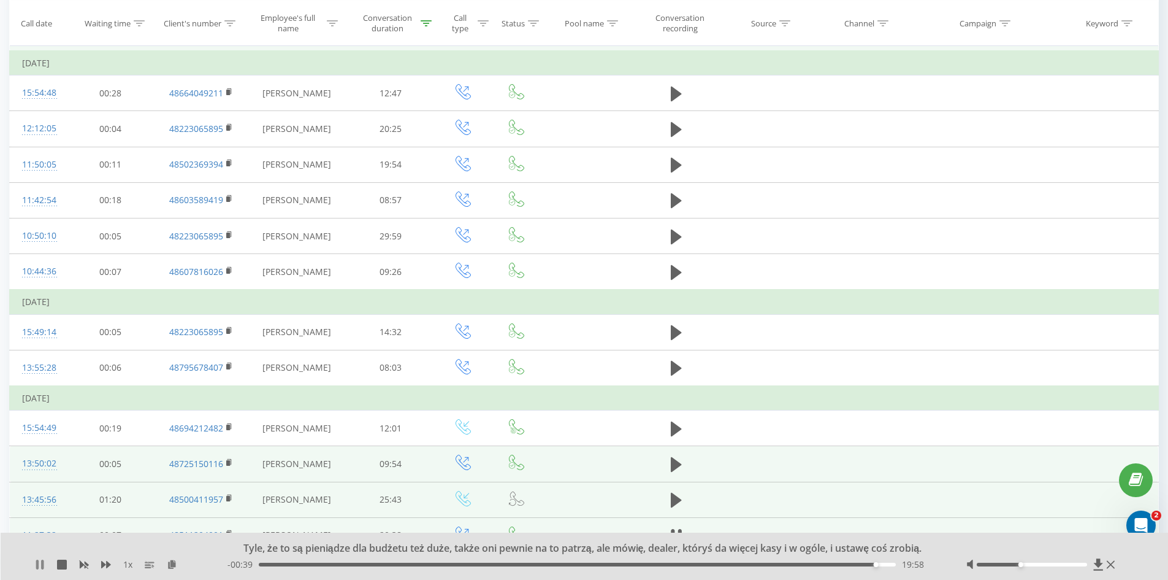
click at [38, 566] on icon at bounding box center [37, 564] width 2 height 10
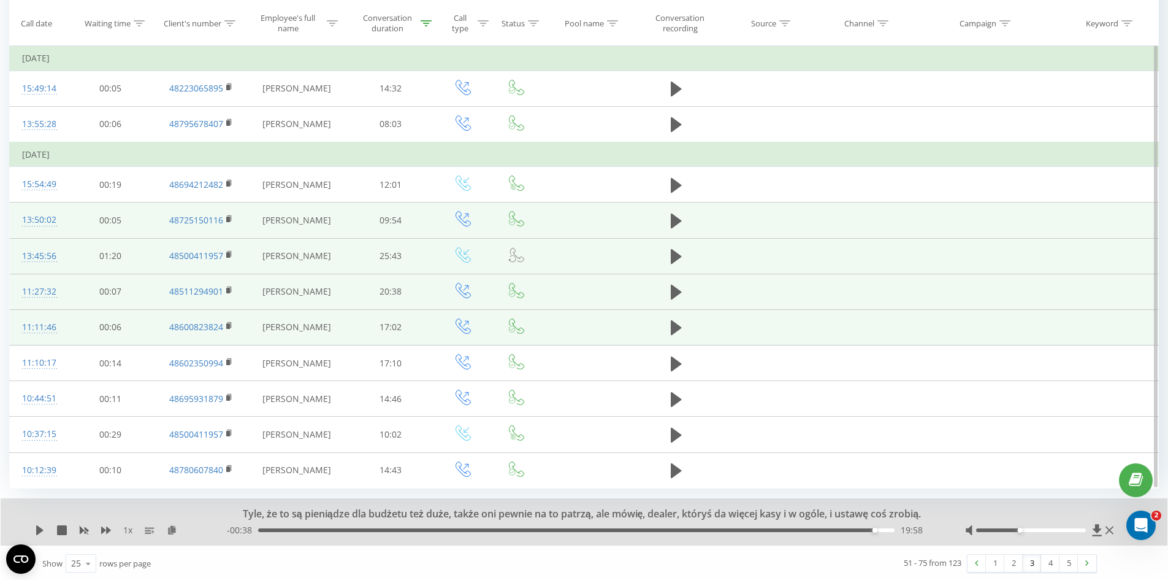
scroll to position [688, 0]
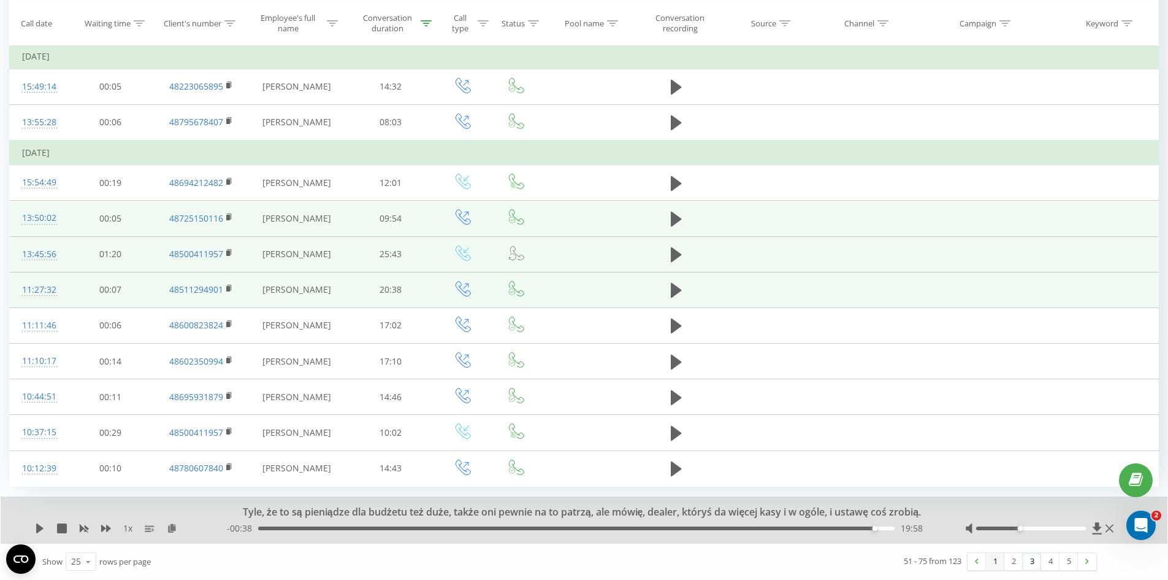
click at [993, 556] on link "1" at bounding box center [995, 561] width 18 height 17
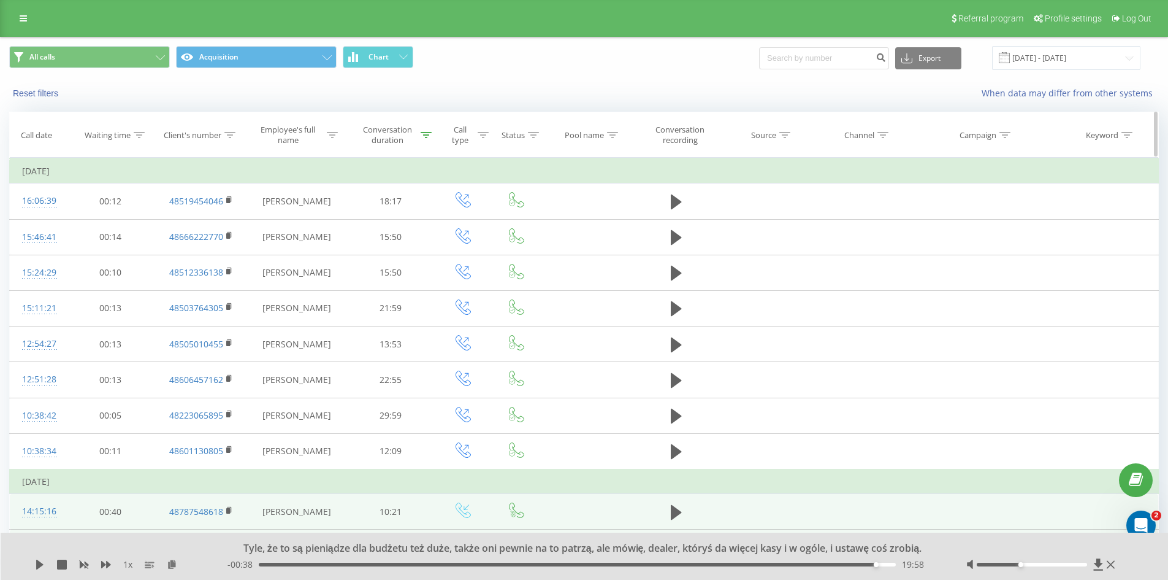
click at [766, 137] on div "Source" at bounding box center [763, 135] width 25 height 10
click at [745, 93] on div "When data may differ from other systems" at bounding box center [802, 93] width 729 height 12
click at [428, 133] on icon at bounding box center [426, 135] width 11 height 6
click at [413, 218] on input "08:00" at bounding box center [391, 222] width 108 height 21
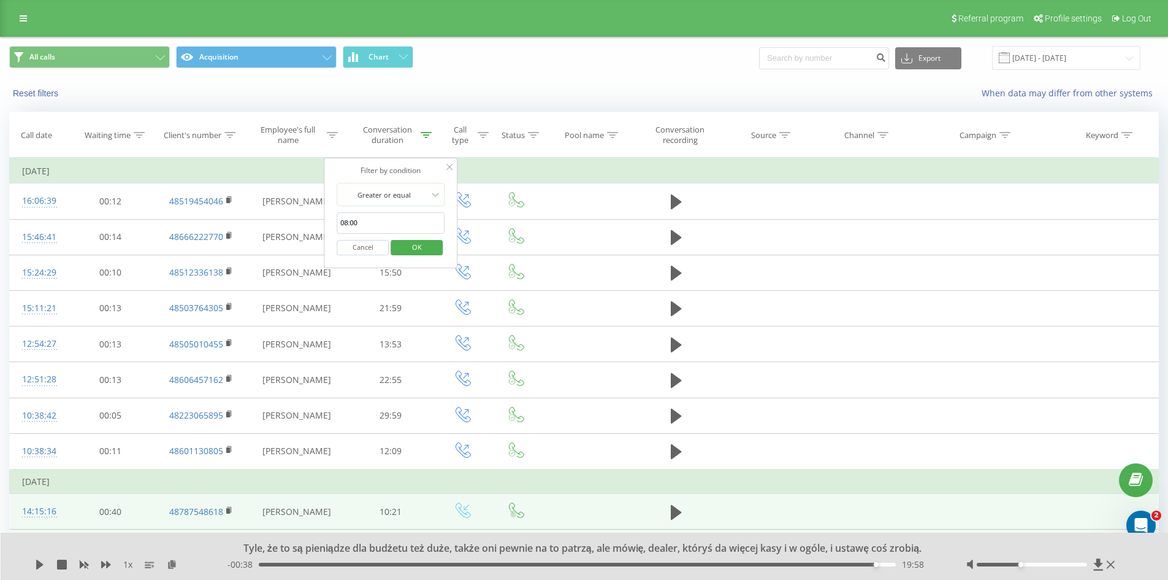
click at [413, 218] on input "08:00" at bounding box center [391, 222] width 108 height 21
click at [353, 185] on div "Greater or equal" at bounding box center [391, 194] width 108 height 23
click at [392, 220] on div "Equal" at bounding box center [390, 219] width 107 height 20
click at [388, 180] on div "Filter by condition option Equal, selected. Equal Cancel OK" at bounding box center [391, 213] width 134 height 110
click at [389, 198] on div at bounding box center [383, 195] width 87 height 12
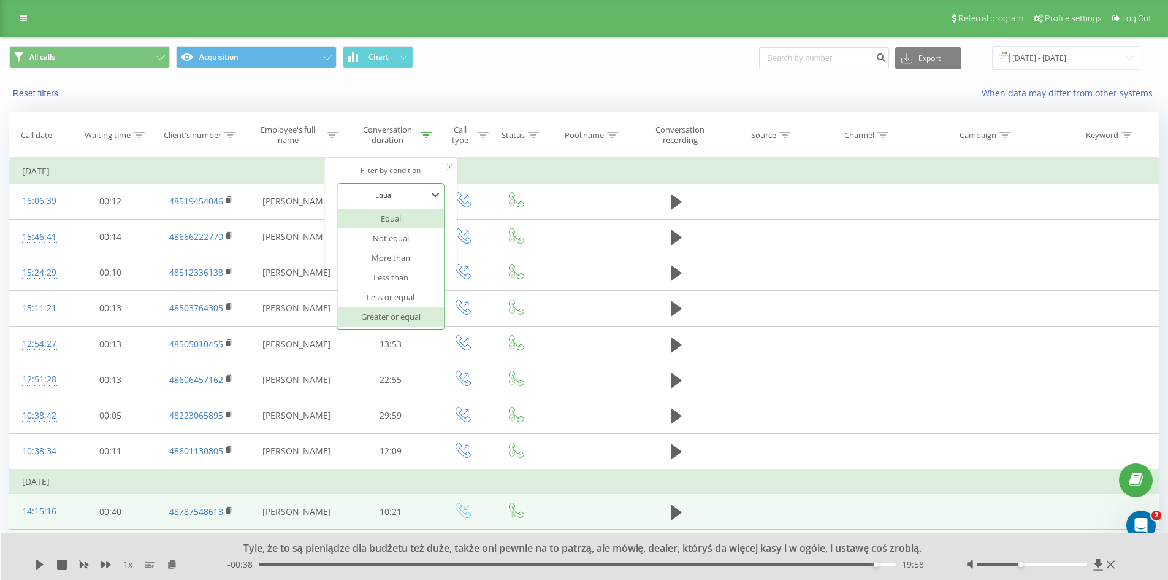
click at [426, 316] on div "Greater or equal" at bounding box center [390, 317] width 107 height 20
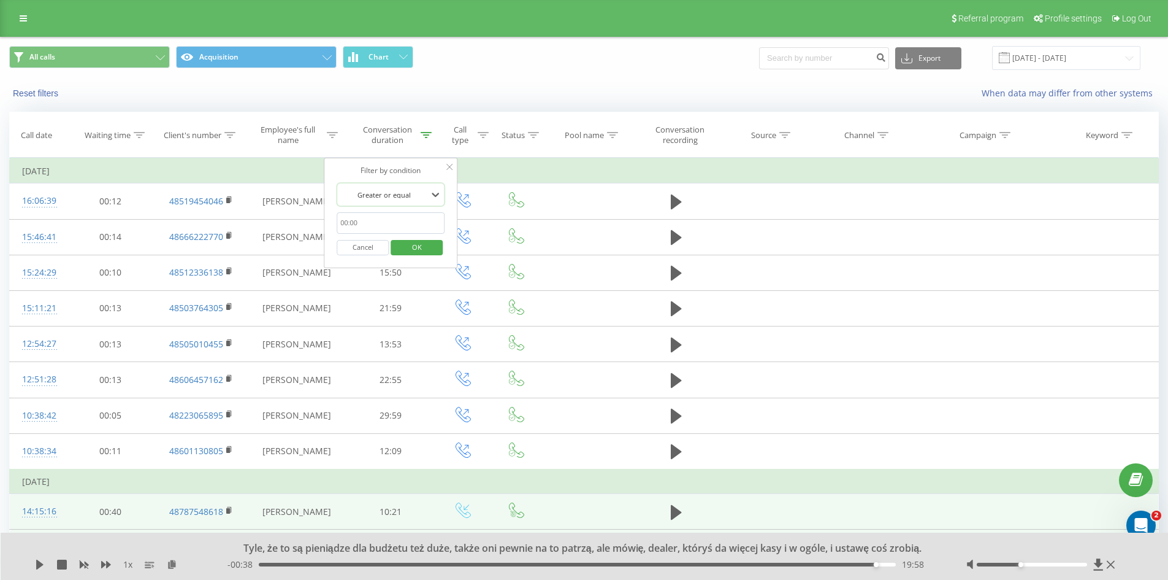
click at [405, 248] on span "OK" at bounding box center [417, 246] width 34 height 19
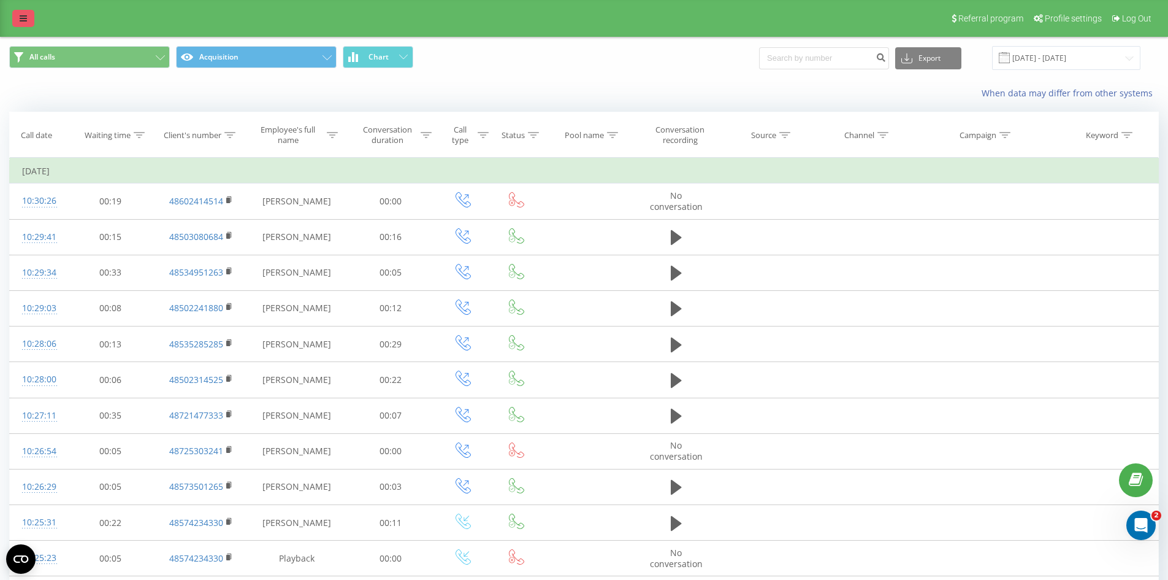
click at [19, 20] on link at bounding box center [23, 18] width 22 height 17
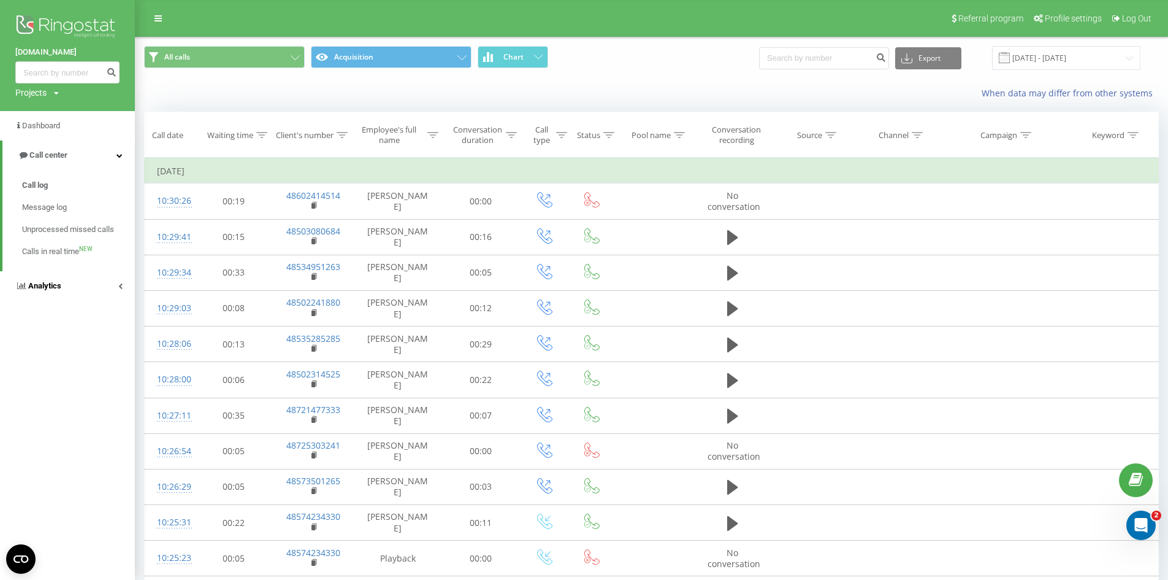
click at [93, 289] on link "Analytics" at bounding box center [67, 285] width 135 height 29
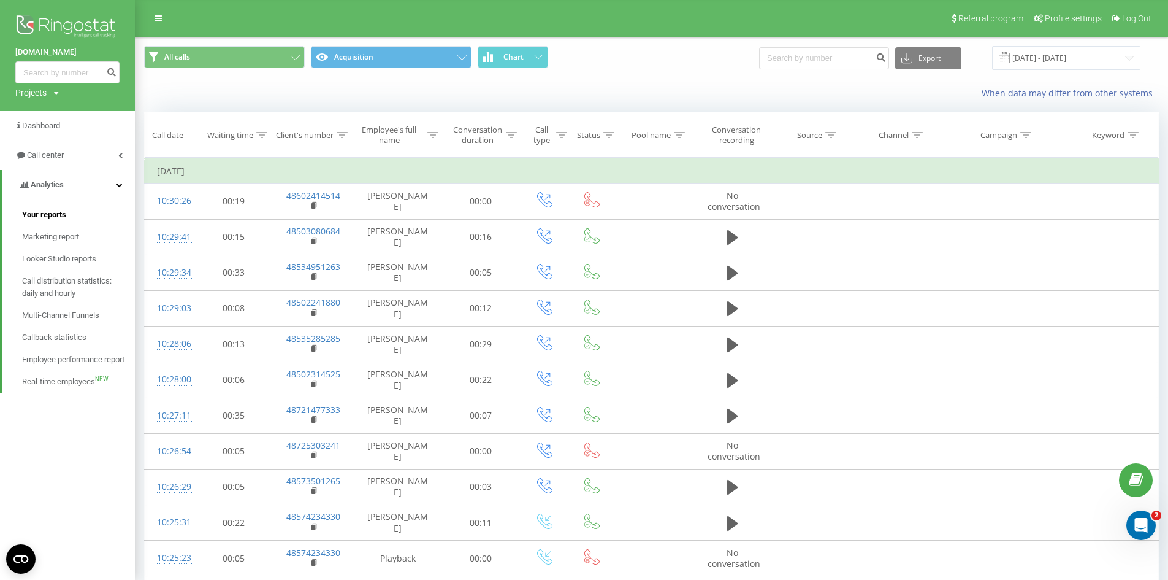
click at [59, 212] on span "Your reports" at bounding box center [44, 215] width 44 height 12
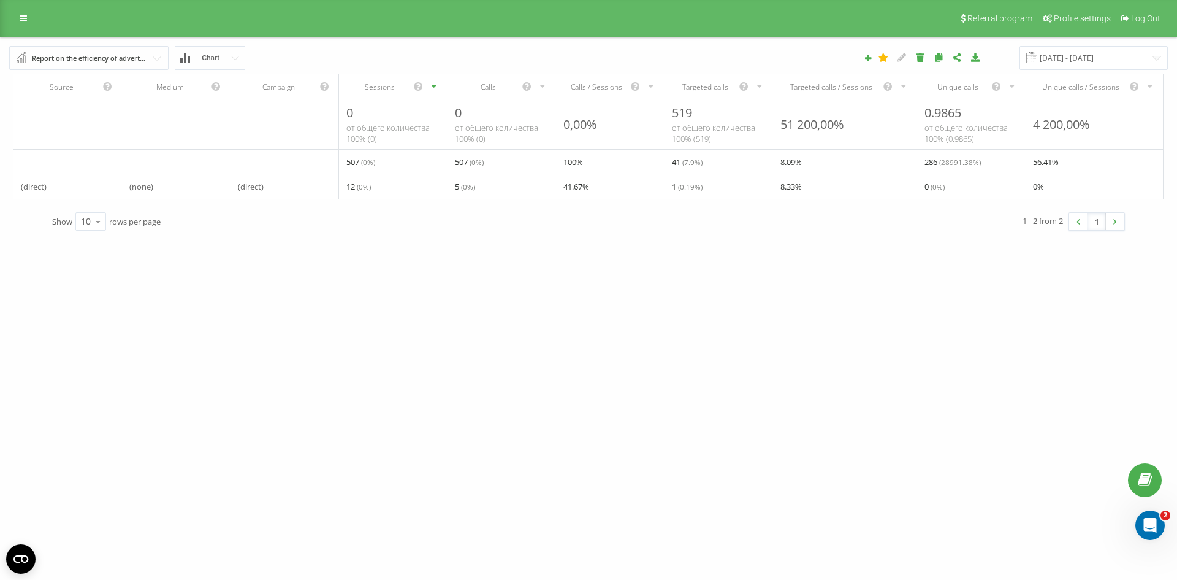
click at [231, 54] on button "Chart" at bounding box center [210, 58] width 71 height 24
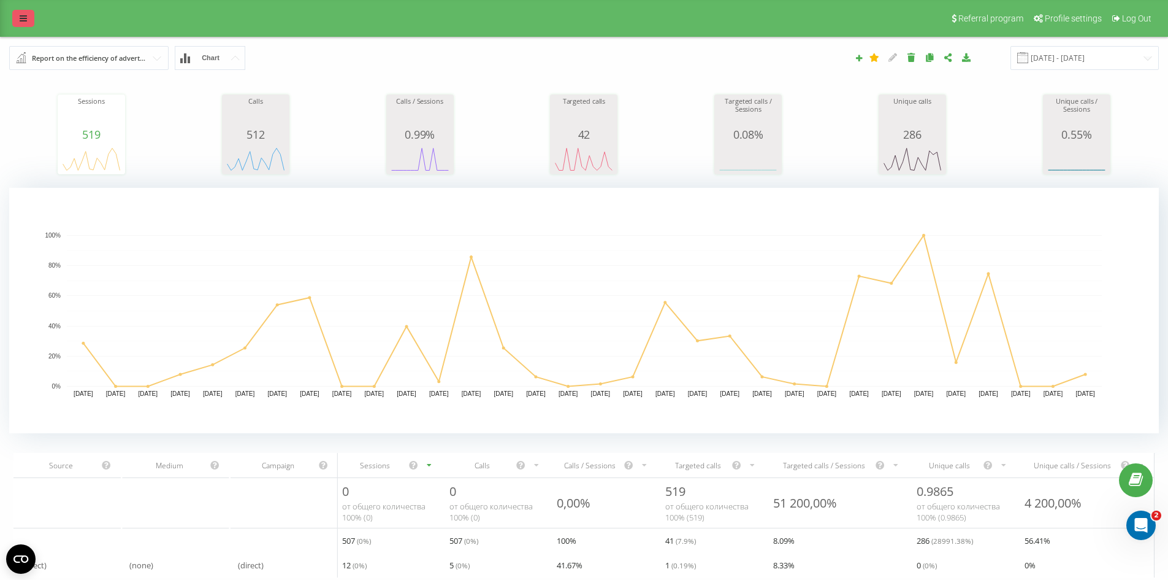
click at [28, 16] on link at bounding box center [23, 18] width 22 height 17
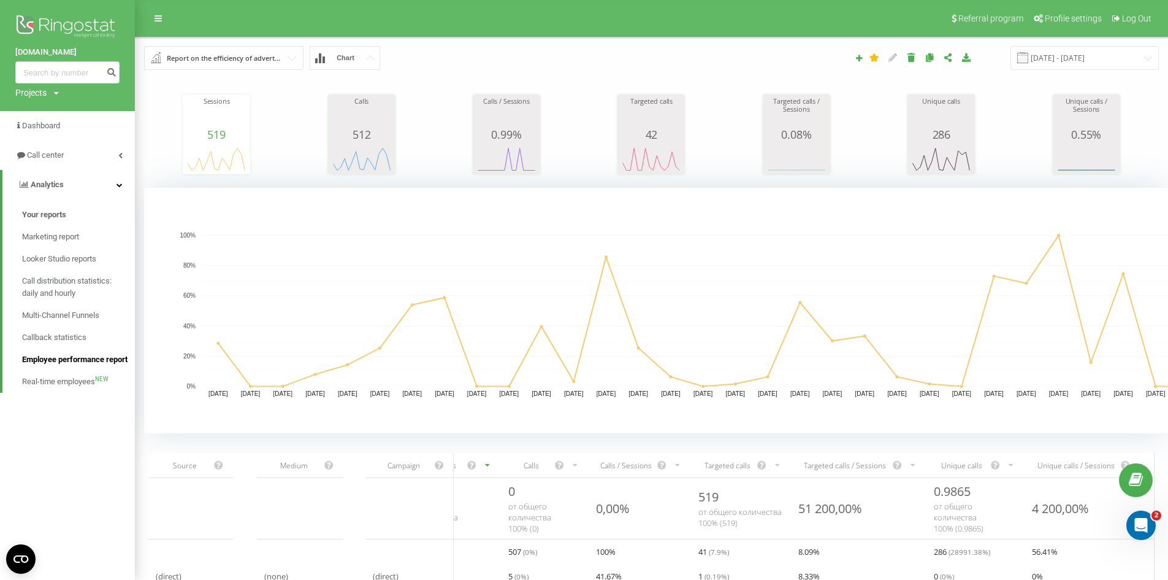
click at [86, 363] on span "Employee performance report" at bounding box center [74, 359] width 105 height 12
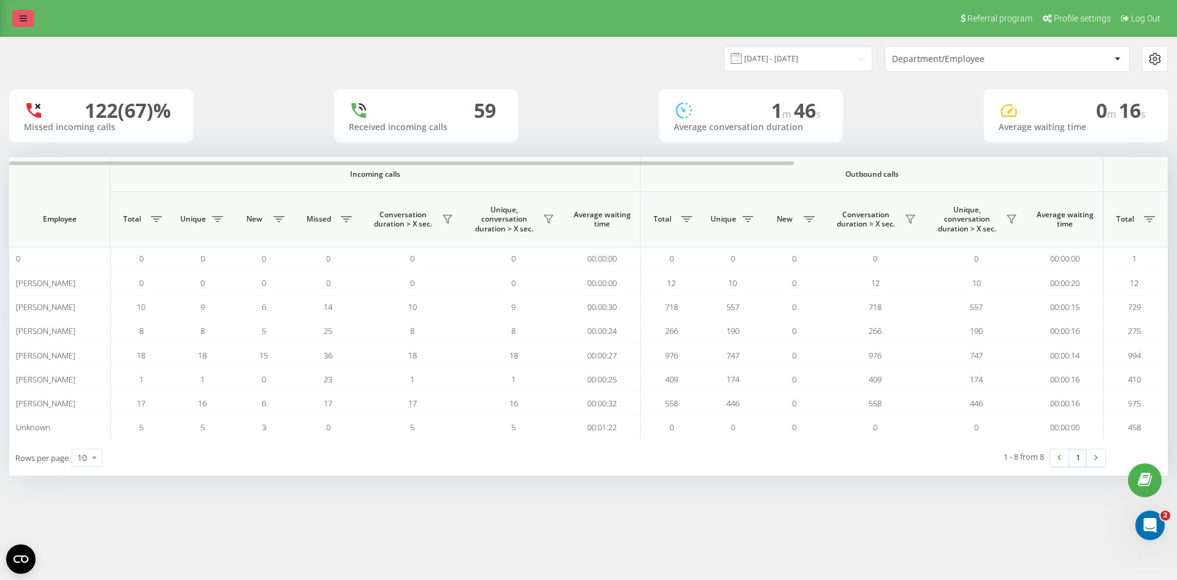
click at [30, 17] on link at bounding box center [23, 18] width 22 height 17
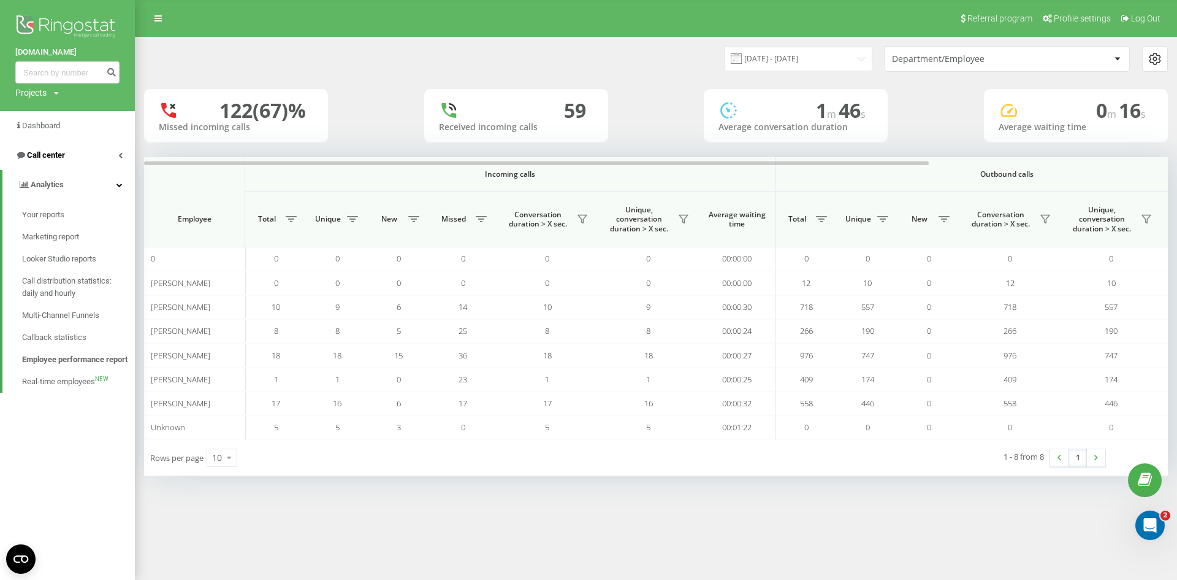
click at [93, 156] on link "Call center" at bounding box center [67, 154] width 135 height 29
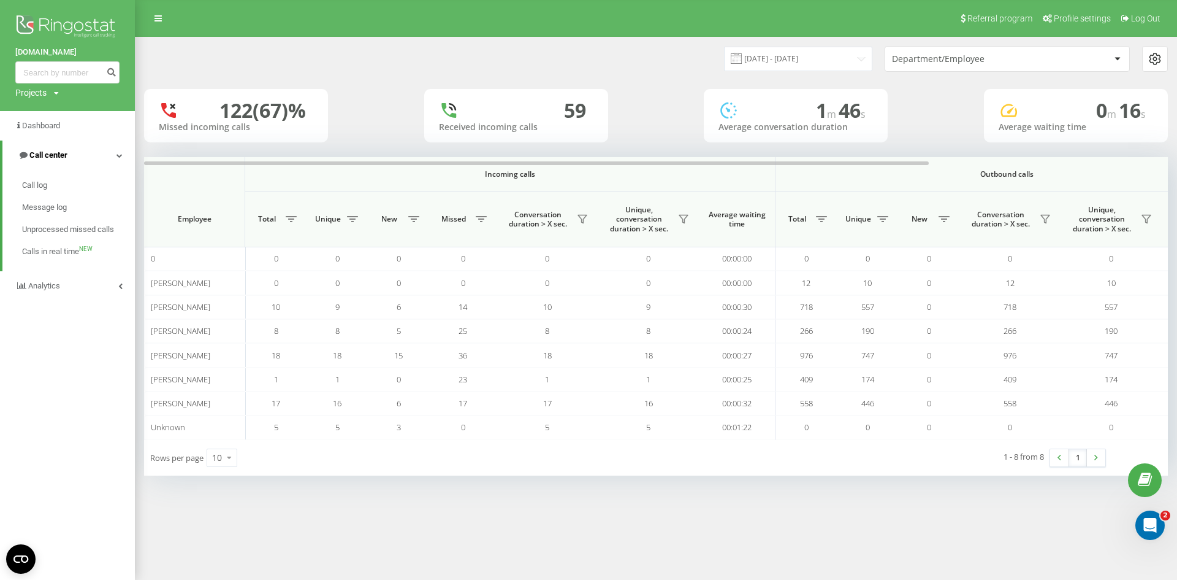
click at [48, 156] on span "Call center" at bounding box center [48, 154] width 38 height 9
click at [48, 156] on span "Call center" at bounding box center [46, 154] width 38 height 9
click at [48, 156] on span "Call center" at bounding box center [48, 154] width 38 height 9
click at [48, 156] on span "Call center" at bounding box center [46, 154] width 38 height 9
click at [54, 176] on link "Call log" at bounding box center [78, 185] width 113 height 22
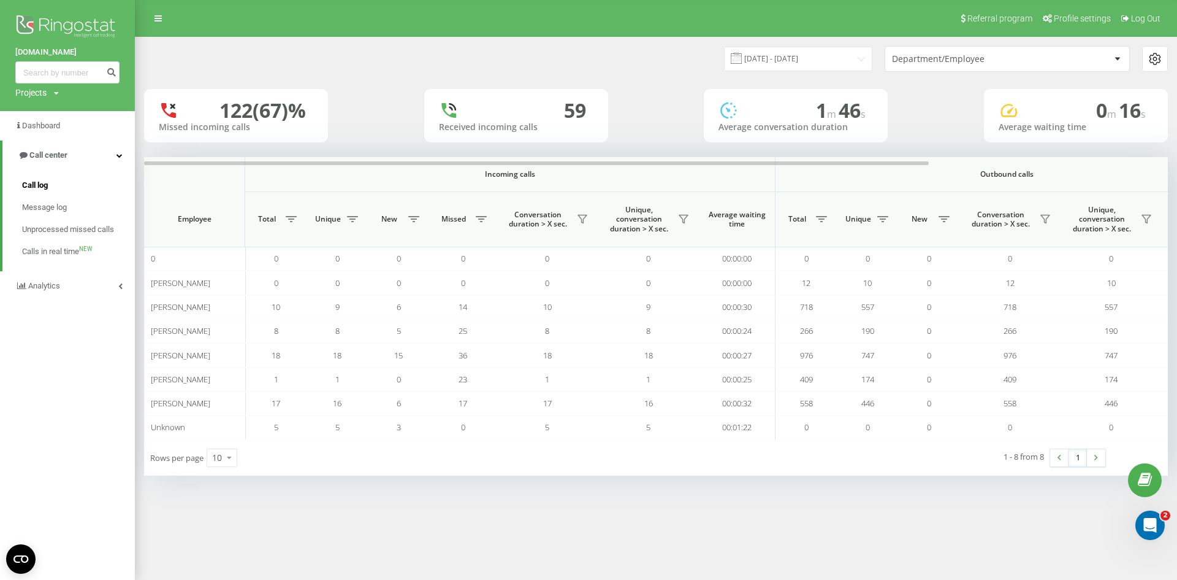
click at [50, 185] on link "Call log" at bounding box center [78, 185] width 113 height 22
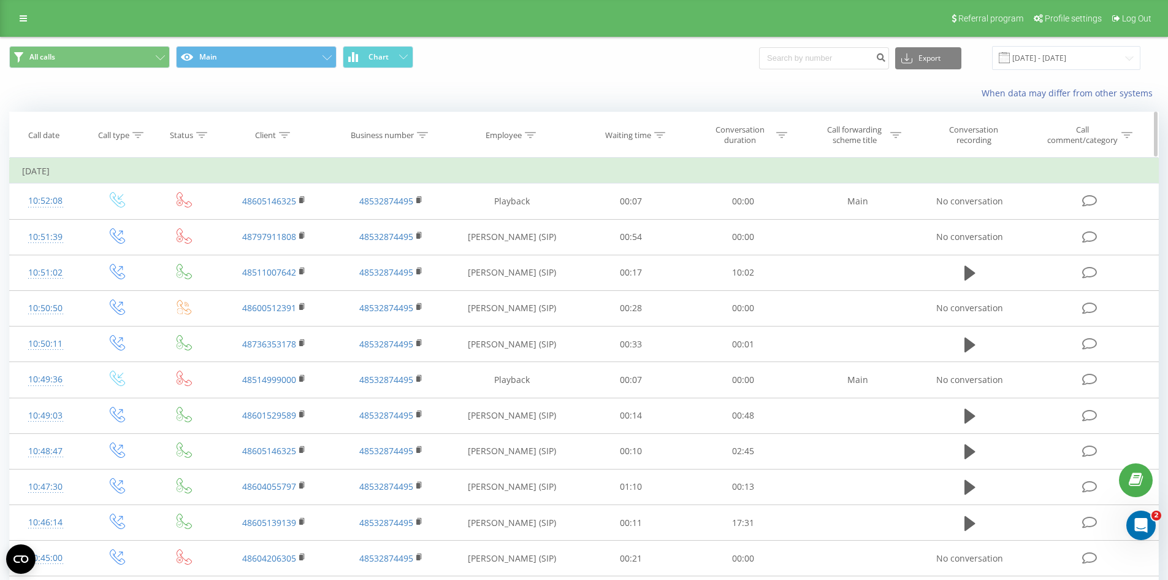
click at [269, 136] on div "Client" at bounding box center [265, 135] width 21 height 10
click at [809, 52] on input at bounding box center [824, 58] width 130 height 22
paste input "48721477333"
type input "48721477333"
click at [889, 61] on button "submit" at bounding box center [881, 58] width 17 height 22
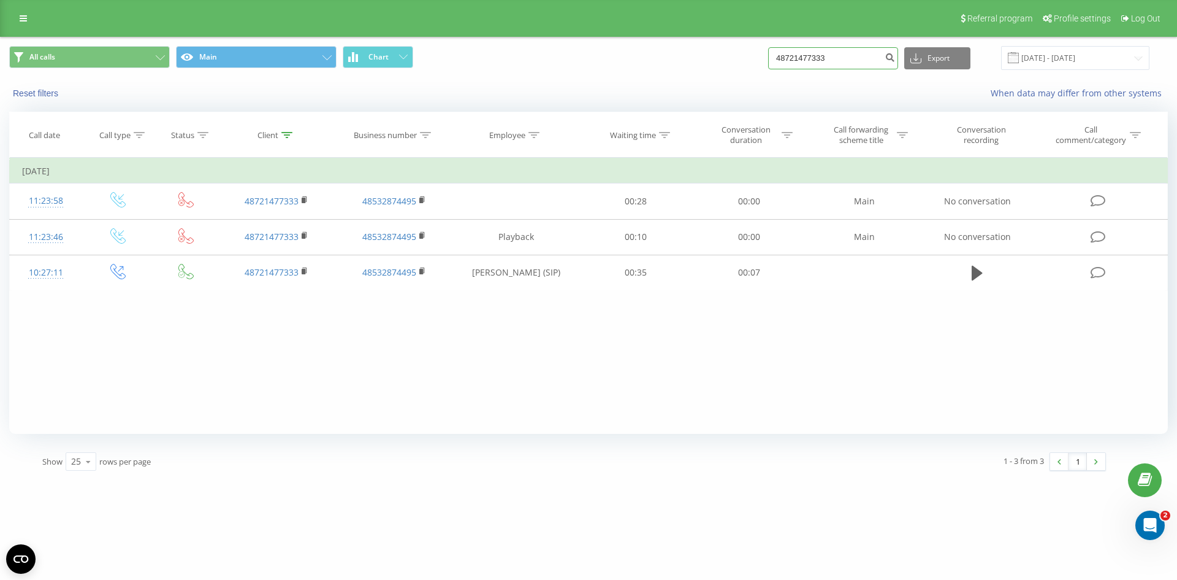
click at [808, 58] on input "48721477333" at bounding box center [833, 58] width 130 height 22
paste input "509630100"
type input "48509630100"
click at [898, 63] on button "submit" at bounding box center [890, 58] width 17 height 22
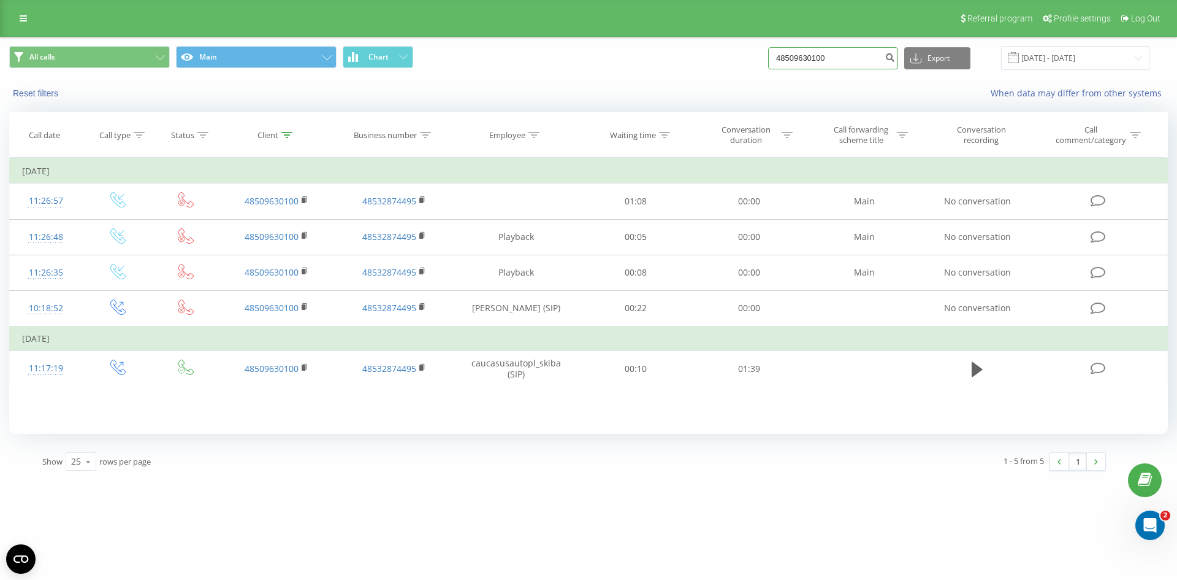
click at [868, 53] on input "48509630100" at bounding box center [833, 58] width 130 height 22
click at [895, 56] on icon "submit" at bounding box center [890, 55] width 10 height 7
click at [135, 62] on button "All calls" at bounding box center [89, 57] width 161 height 22
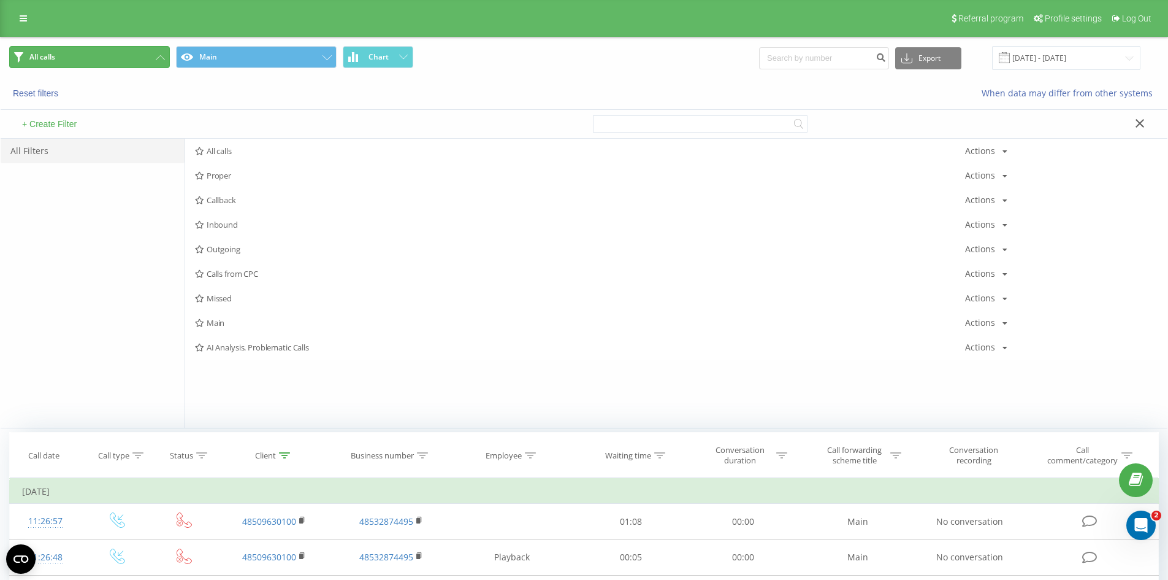
click at [135, 62] on button "All calls" at bounding box center [89, 57] width 161 height 22
click at [72, 144] on div "All Filters" at bounding box center [93, 151] width 184 height 25
click at [34, 92] on button "Reset filters" at bounding box center [36, 93] width 55 height 11
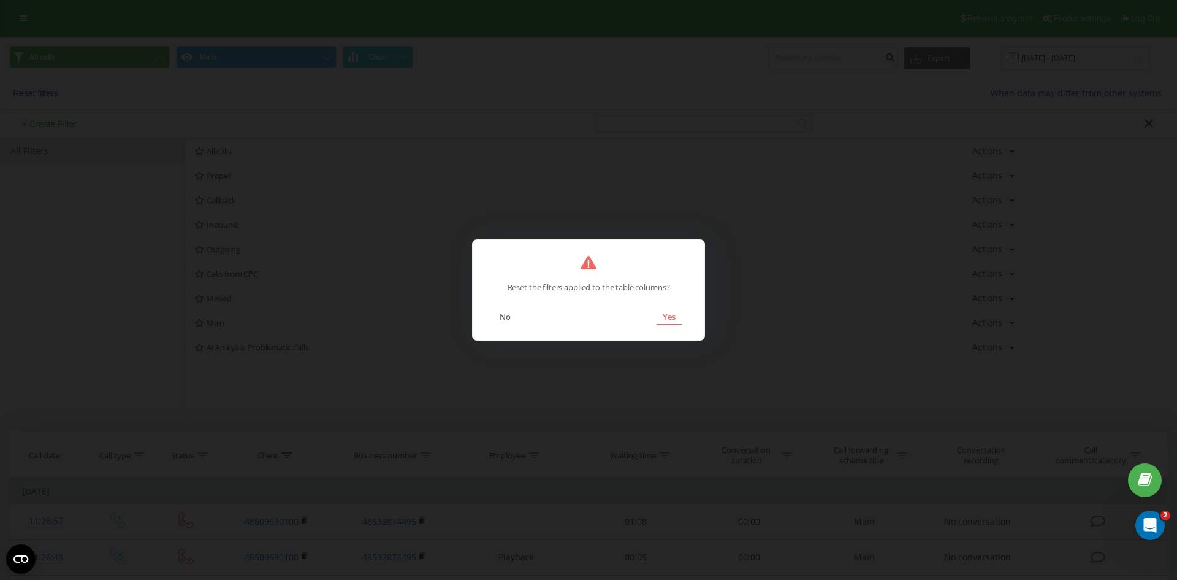
click at [663, 318] on button "Yes" at bounding box center [669, 316] width 25 height 16
